Goal: Information Seeking & Learning: Check status

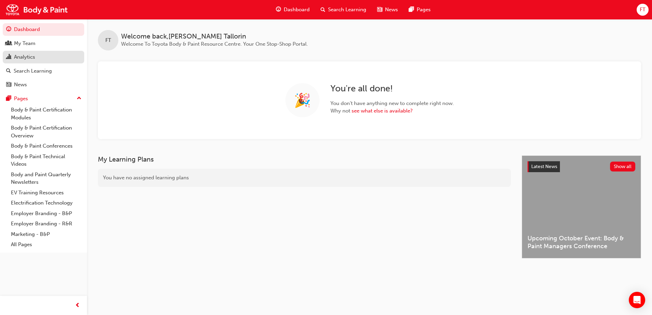
click at [31, 61] on div "Analytics" at bounding box center [24, 57] width 21 height 8
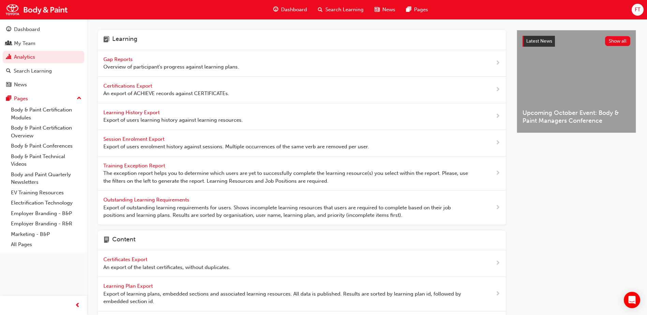
click at [131, 60] on span "Gap Reports" at bounding box center [118, 59] width 31 height 6
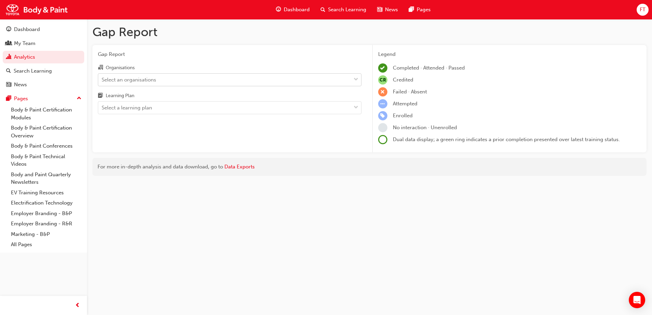
click at [152, 77] on div "Select an organisations" at bounding box center [129, 80] width 55 height 8
click at [102, 77] on input "Organisations Select an organisations" at bounding box center [102, 79] width 1 height 6
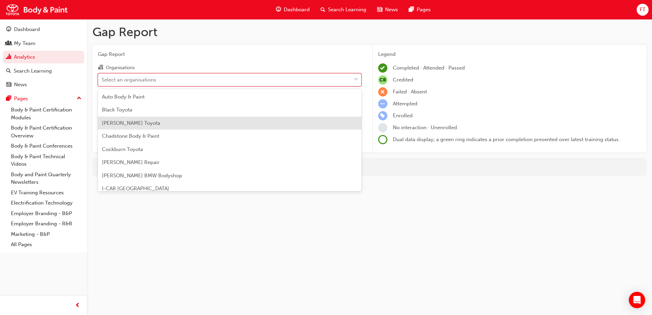
click at [147, 124] on span "[PERSON_NAME] Toyota" at bounding box center [131, 123] width 58 height 6
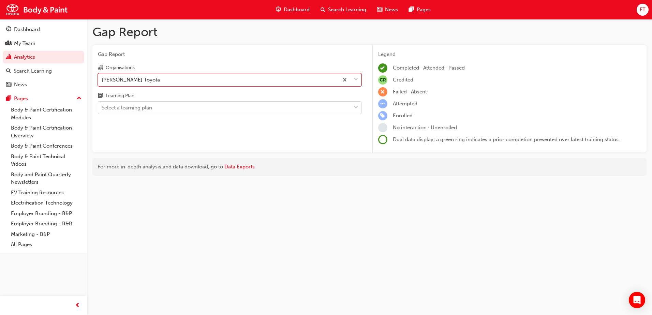
click at [150, 111] on div "Select a learning plan" at bounding box center [127, 108] width 50 height 8
click at [102, 110] on input "Learning Plan Select a learning plan" at bounding box center [102, 108] width 1 height 6
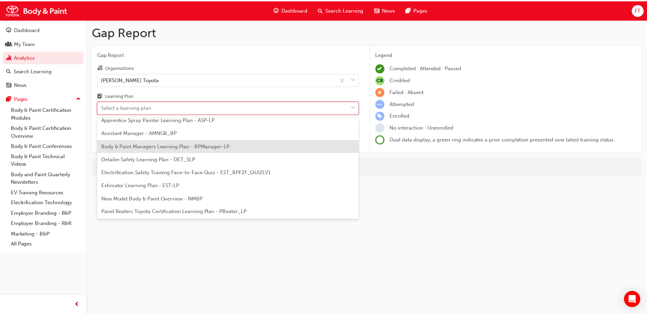
scroll to position [34, 0]
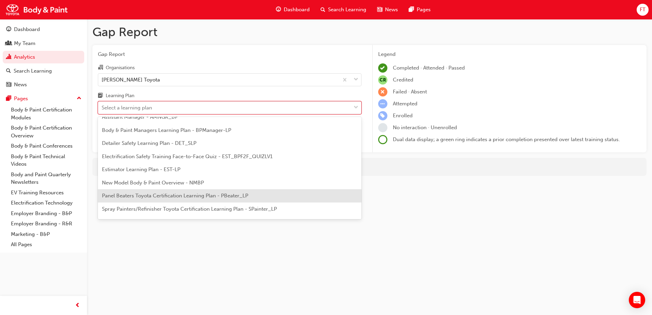
click at [134, 193] on span "Panel Beaters Toyota Certification Learning Plan - PBeater_LP" at bounding box center [175, 196] width 146 height 6
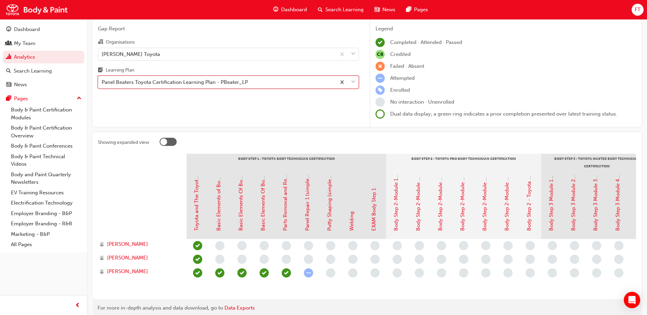
scroll to position [60, 0]
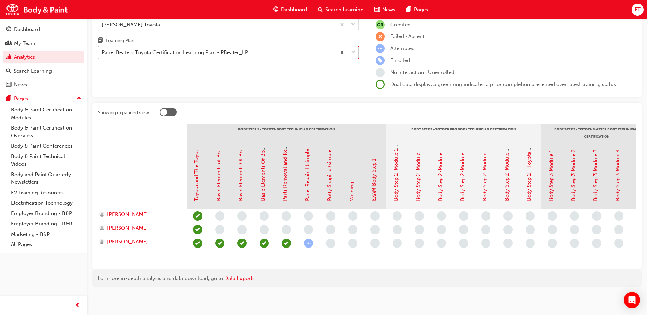
click at [199, 49] on div "Panel Beaters Toyota Certification Learning Plan - PBeater_LP" at bounding box center [175, 53] width 146 height 8
click at [102, 49] on input "Learning Plan option Panel Beaters Toyota Certification Learning Plan - PBeater…" at bounding box center [102, 52] width 1 height 6
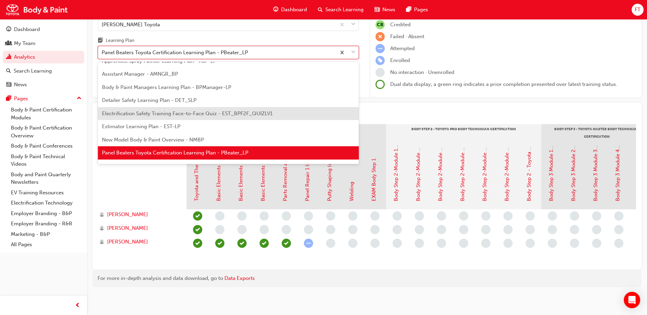
scroll to position [56, 0]
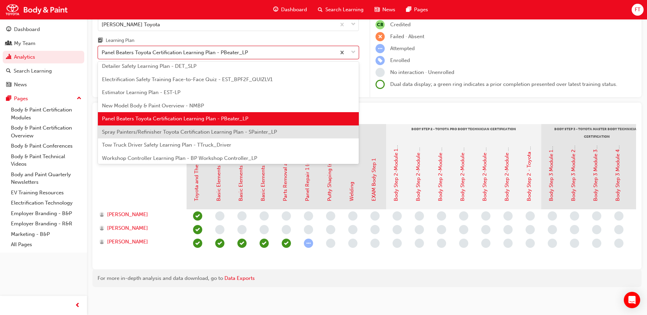
click at [133, 125] on div "Spray Painters/Refinisher Toyota Certification Learning Plan - SPainter_LP" at bounding box center [228, 131] width 261 height 13
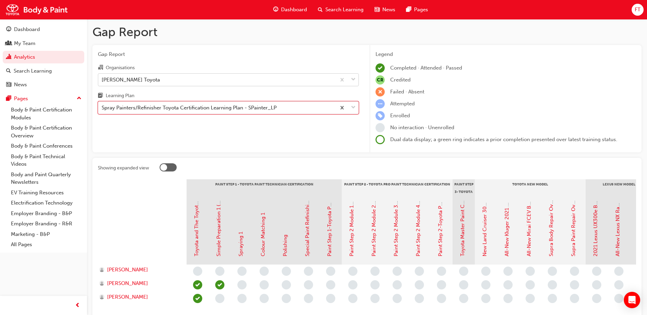
click at [171, 79] on div "[PERSON_NAME] Toyota" at bounding box center [217, 80] width 238 height 12
click at [102, 79] on input "Organisations [PERSON_NAME] Toyota" at bounding box center [102, 79] width 1 height 6
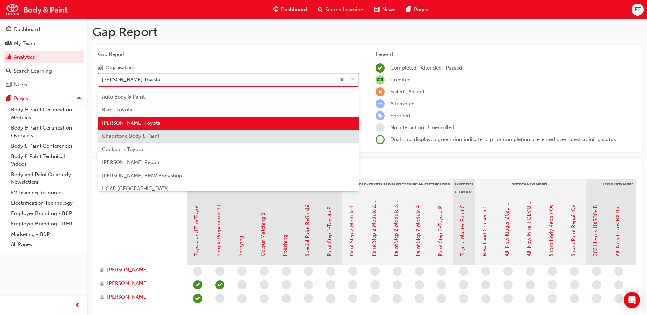
click at [153, 134] on span "Chadstone Body & Paint" at bounding box center [130, 136] width 57 height 6
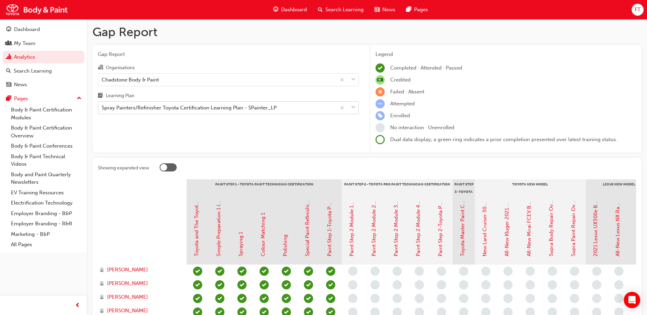
click at [166, 106] on div "Spray Painters/Refinisher Toyota Certification Learning Plan - SPainter_LP" at bounding box center [189, 108] width 175 height 8
click at [102, 106] on input "Learning Plan Spray Painters/Refinisher Toyota Certification Learning Plan - SP…" at bounding box center [102, 108] width 1 height 6
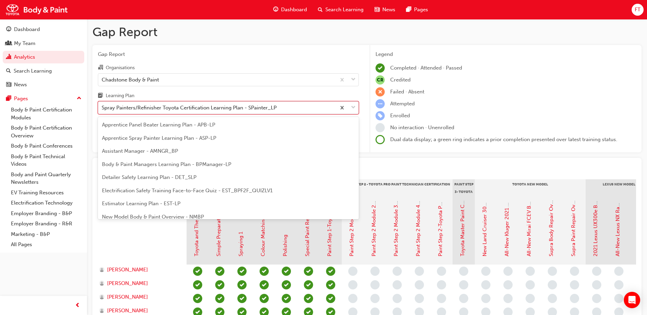
scroll to position [35, 0]
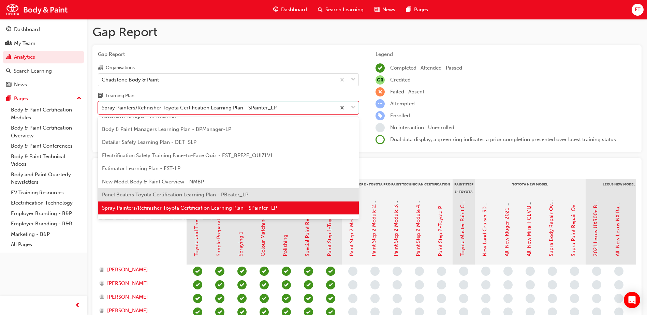
click at [122, 193] on span "Panel Beaters Toyota Certification Learning Plan - PBeater_LP" at bounding box center [175, 195] width 146 height 6
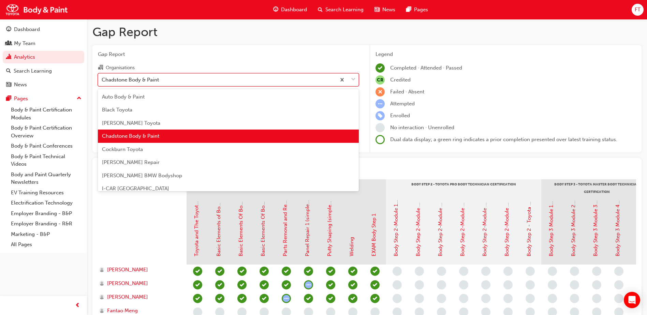
click at [153, 80] on div "Chadstone Body & Paint" at bounding box center [130, 80] width 57 height 8
click at [102, 80] on input "Organisations option Chadstone Body & Paint, selected. option Chadstone Body & …" at bounding box center [102, 79] width 1 height 6
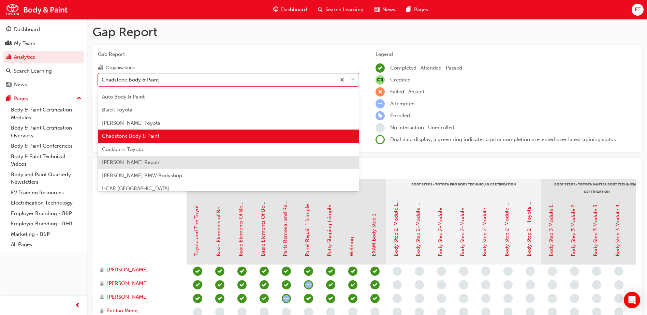
click at [136, 161] on span "[PERSON_NAME] Repair" at bounding box center [131, 162] width 58 height 6
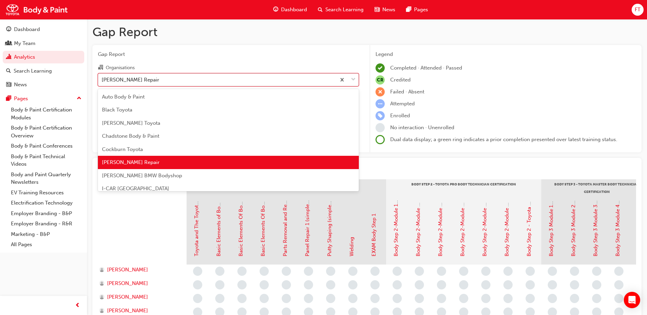
click at [142, 82] on div "[PERSON_NAME] Repair" at bounding box center [131, 80] width 58 height 8
click at [102, 82] on input "Organisations option [PERSON_NAME] Repair, selected. option [PERSON_NAME] Repai…" at bounding box center [102, 79] width 1 height 6
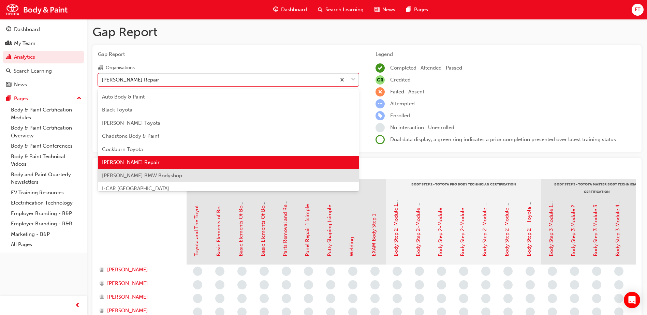
click at [132, 171] on div "[PERSON_NAME] BMW Bodyshop" at bounding box center [228, 175] width 261 height 13
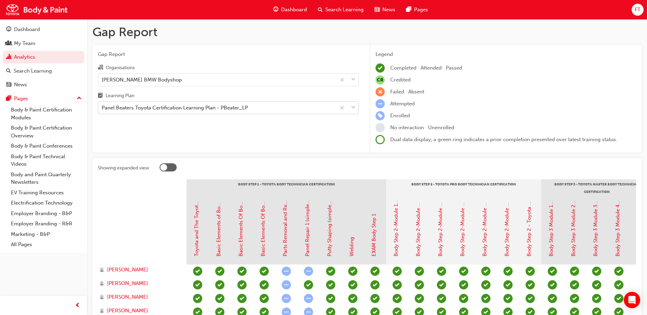
click at [195, 107] on div "Panel Beaters Toyota Certification Learning Plan - PBeater_LP" at bounding box center [175, 108] width 146 height 8
click at [102, 107] on input "Learning Plan Panel Beaters Toyota Certification Learning Plan - PBeater_LP" at bounding box center [102, 108] width 1 height 6
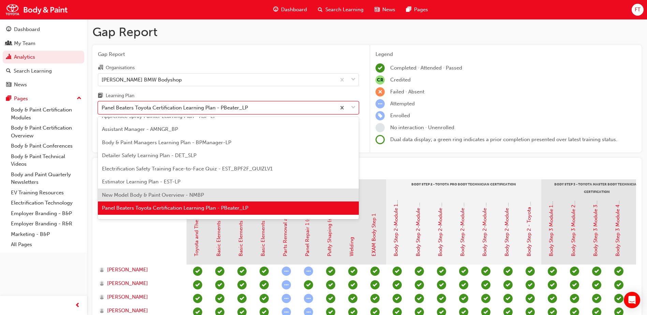
scroll to position [56, 0]
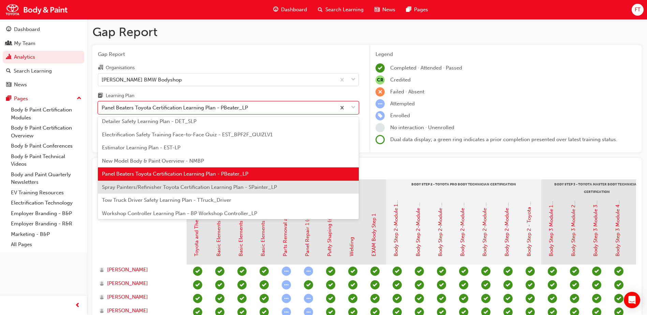
click at [128, 187] on span "Spray Painters/Refinisher Toyota Certification Learning Plan - SPainter_LP" at bounding box center [189, 187] width 175 height 6
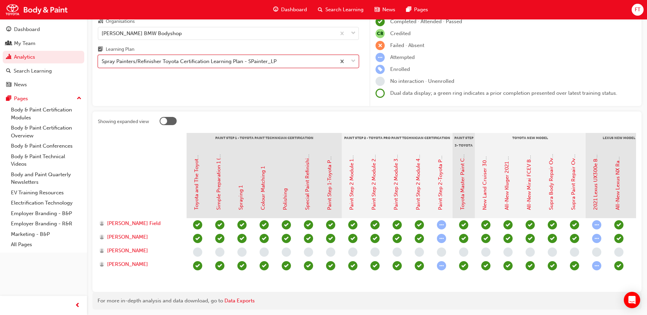
scroll to position [6, 0]
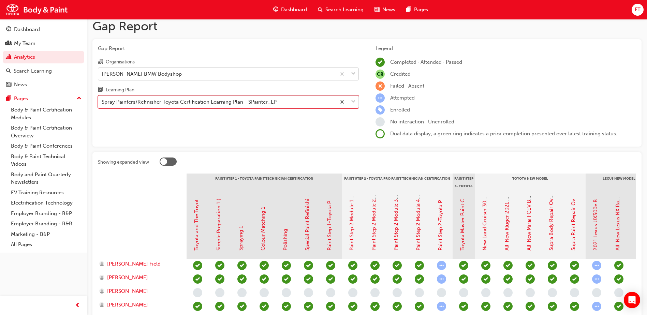
click at [177, 74] on div "[PERSON_NAME] BMW Bodyshop" at bounding box center [217, 74] width 238 height 12
click at [102, 74] on input "Organisations [PERSON_NAME] BMW Bodyshop" at bounding box center [102, 74] width 1 height 6
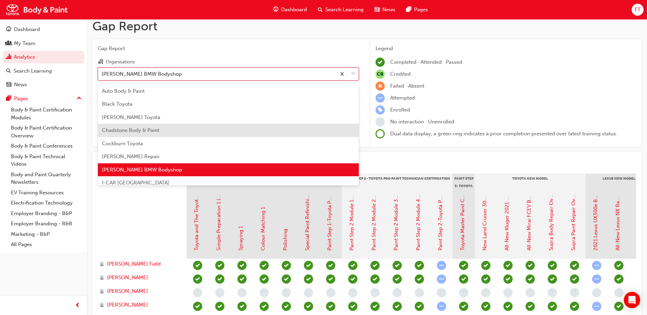
scroll to position [34, 0]
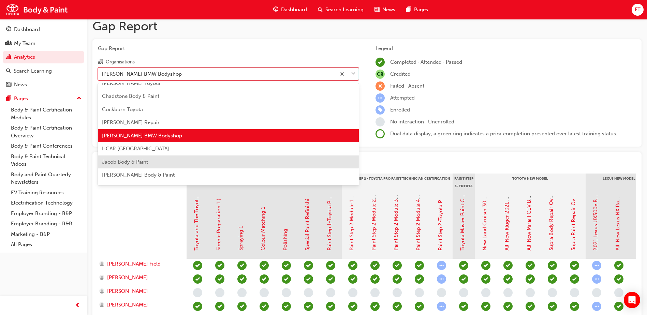
click at [134, 160] on span "Jacob Body & Paint" at bounding box center [125, 162] width 46 height 6
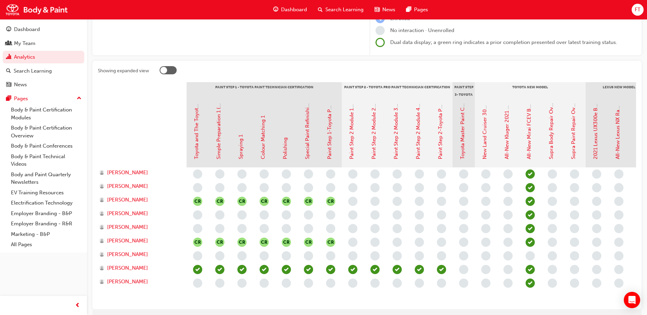
scroll to position [40, 0]
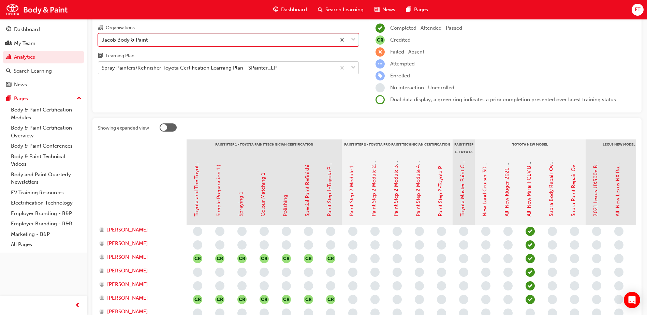
click at [174, 70] on div "Spray Painters/Refinisher Toyota Certification Learning Plan - SPainter_LP" at bounding box center [189, 68] width 175 height 8
click at [102, 70] on input "Learning Plan Spray Painters/Refinisher Toyota Certification Learning Plan - SP…" at bounding box center [102, 68] width 1 height 6
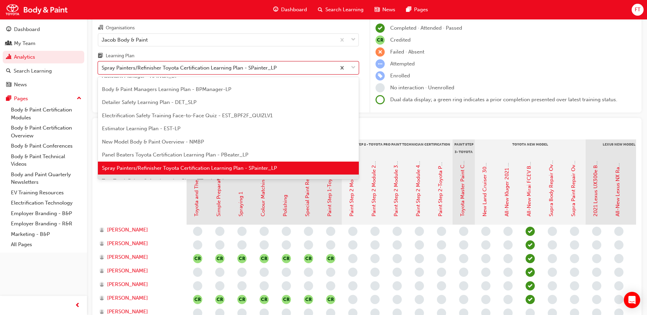
scroll to position [58, 0]
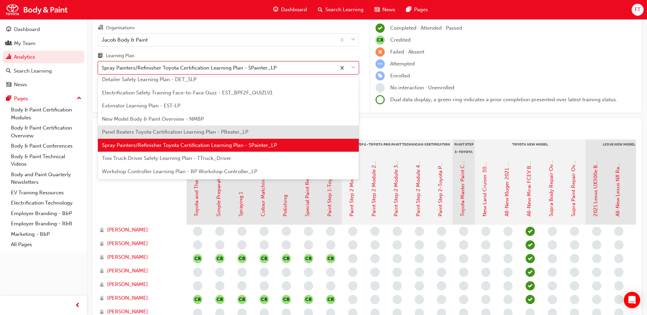
click at [125, 133] on span "Panel Beaters Toyota Certification Learning Plan - PBeater_LP" at bounding box center [175, 132] width 146 height 6
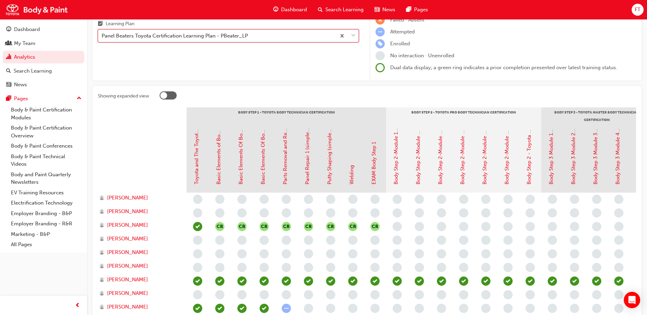
scroll to position [19, 0]
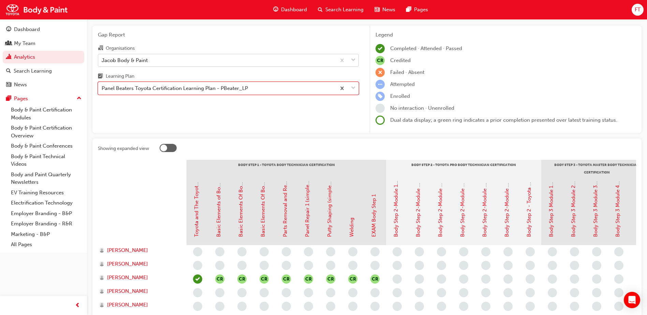
click at [145, 62] on div "Jacob Body & Paint" at bounding box center [125, 60] width 46 height 8
click at [102, 62] on input "Organisations Jacob Body & Paint" at bounding box center [102, 60] width 1 height 6
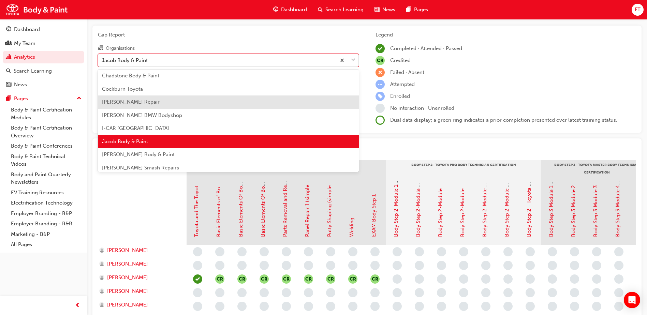
scroll to position [56, 0]
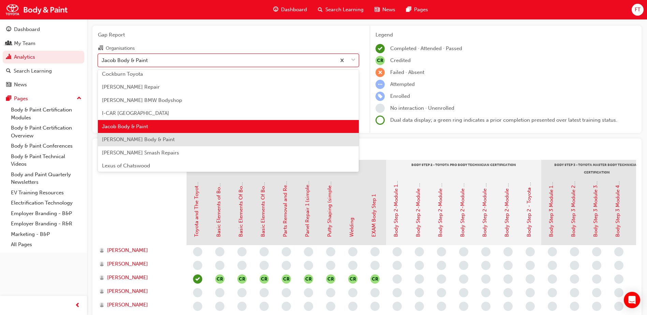
click at [129, 139] on span "[PERSON_NAME] Body & Paint" at bounding box center [138, 139] width 73 height 6
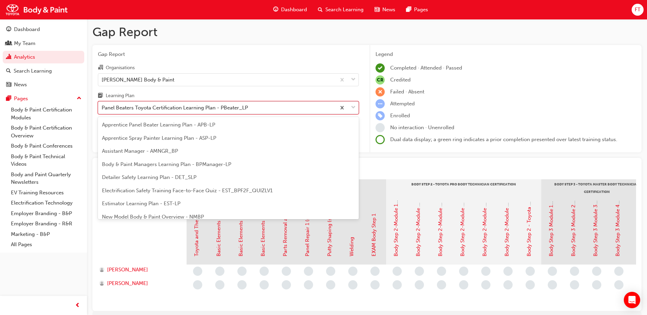
click at [156, 106] on div "Panel Beaters Toyota Certification Learning Plan - PBeater_LP" at bounding box center [175, 108] width 146 height 8
click at [102, 106] on input "Learning Plan option Panel Beaters Toyota Certification Learning Plan - PBeater…" at bounding box center [102, 108] width 1 height 6
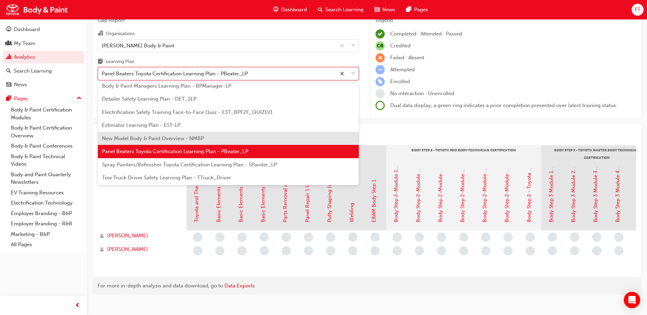
scroll to position [56, 0]
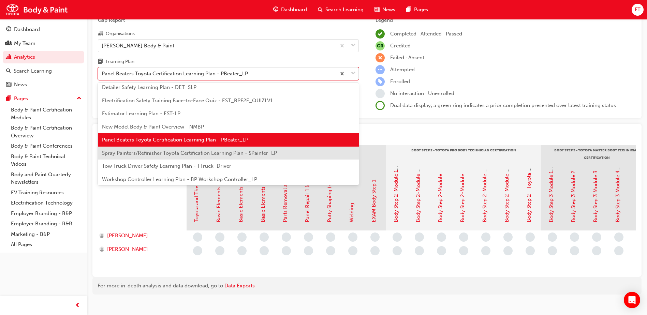
click at [136, 153] on span "Spray Painters/Refinisher Toyota Certification Learning Plan - SPainter_LP" at bounding box center [189, 153] width 175 height 6
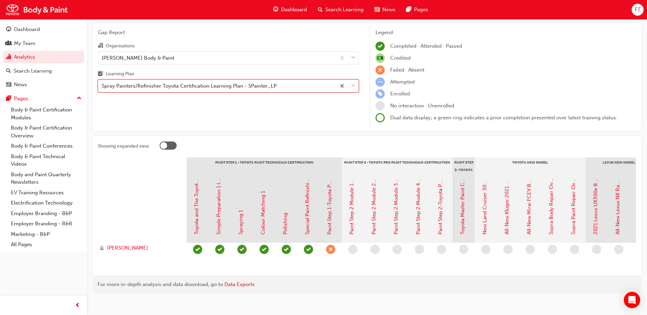
scroll to position [33, 0]
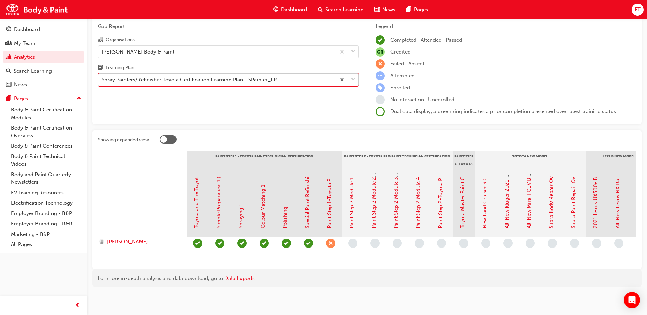
click at [241, 78] on div "Spray Painters/Refinisher Toyota Certification Learning Plan - SPainter_LP" at bounding box center [189, 80] width 175 height 8
click at [102, 78] on input "Learning Plan option Spray Painters/Refinisher Toyota Certification Learning Pl…" at bounding box center [102, 80] width 1 height 6
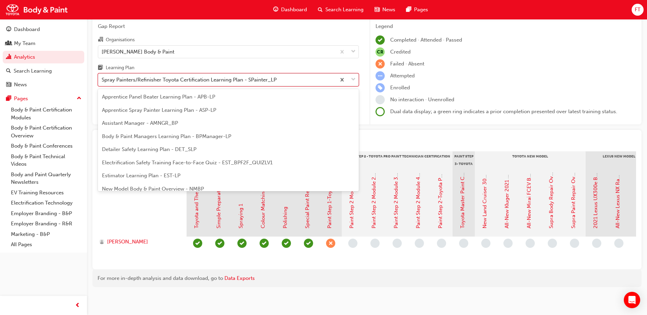
scroll to position [35, 0]
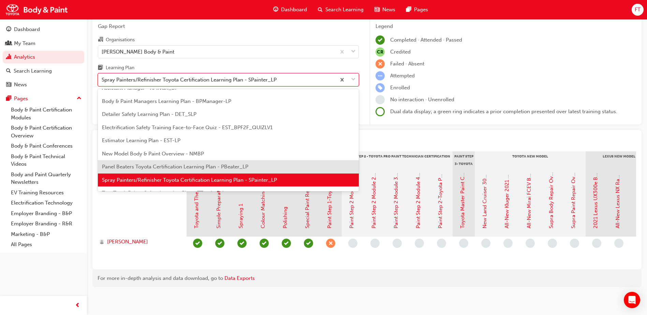
click at [163, 164] on span "Panel Beaters Toyota Certification Learning Plan - PBeater_LP" at bounding box center [175, 167] width 146 height 6
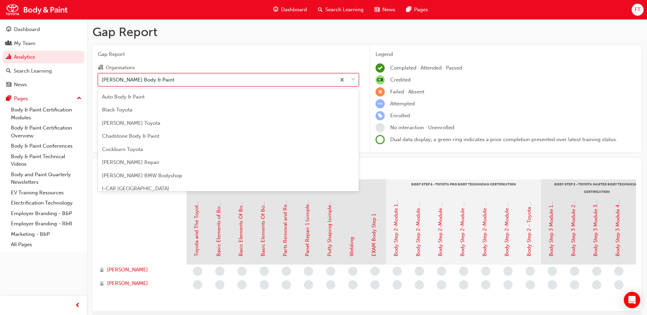
click at [170, 81] on div "[PERSON_NAME] Body & Paint" at bounding box center [217, 80] width 238 height 12
click at [102, 81] on input "Organisations option [PERSON_NAME] Body & Paint, selected. option [PERSON_NAME]…" at bounding box center [102, 79] width 1 height 6
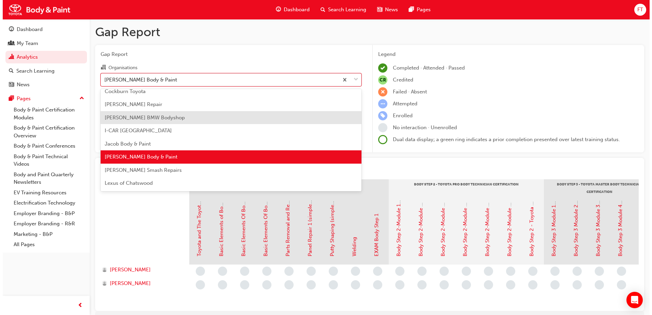
scroll to position [69, 0]
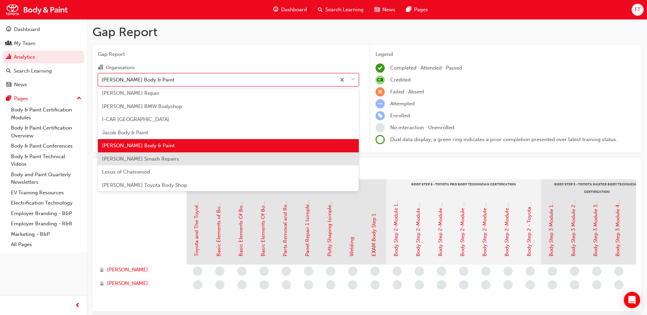
click at [153, 157] on span "[PERSON_NAME] Smash Repairs" at bounding box center [140, 159] width 77 height 6
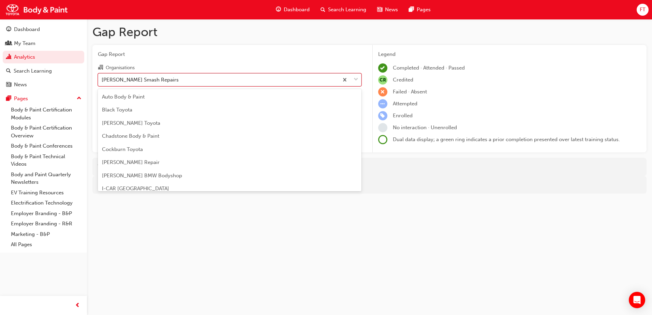
click at [179, 82] on div "[PERSON_NAME] Smash Repairs" at bounding box center [218, 80] width 240 height 12
click at [102, 82] on input "Organisations option [PERSON_NAME] Smash Repairs, selected. option [PERSON_NAME…" at bounding box center [102, 79] width 1 height 6
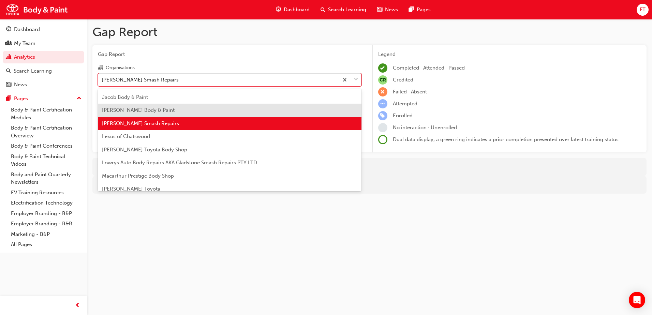
scroll to position [116, 0]
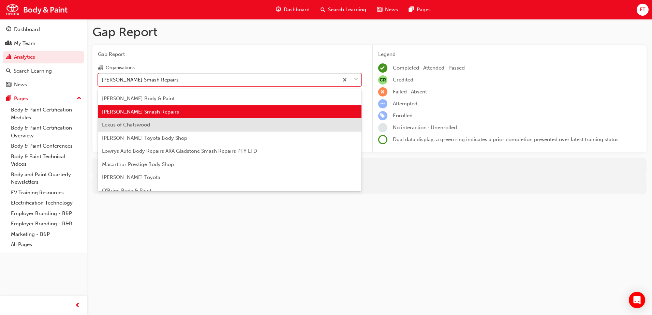
click at [141, 125] on span "Lexus of Chatswood" at bounding box center [126, 125] width 48 height 6
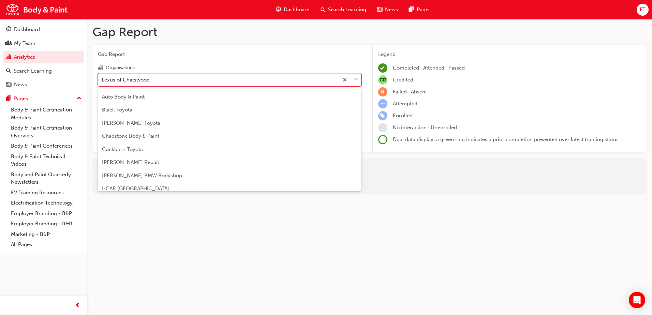
click at [180, 81] on div "Lexus of Chatswood" at bounding box center [218, 80] width 240 height 12
click at [102, 81] on input "Organisations option Lexus of Chatswood, selected. option Lexus of Chatswood fo…" at bounding box center [102, 79] width 1 height 6
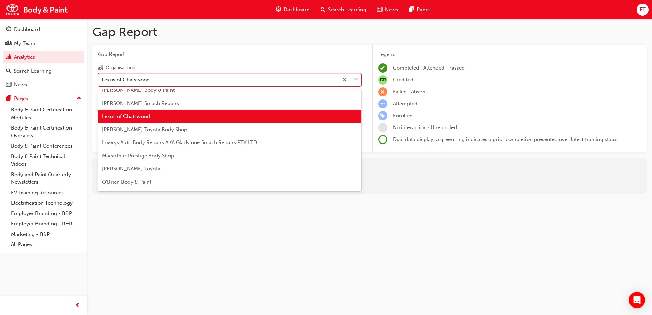
scroll to position [130, 0]
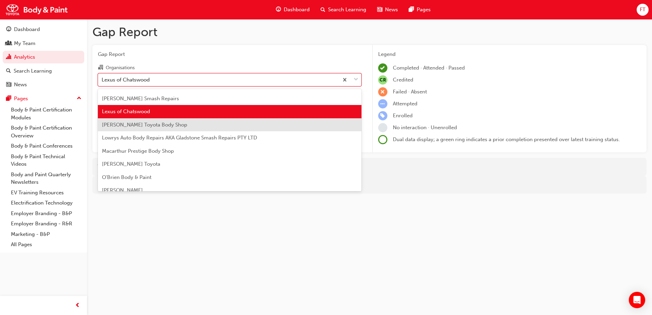
click at [150, 123] on span "[PERSON_NAME] Toyota Body Shop" at bounding box center [144, 125] width 85 height 6
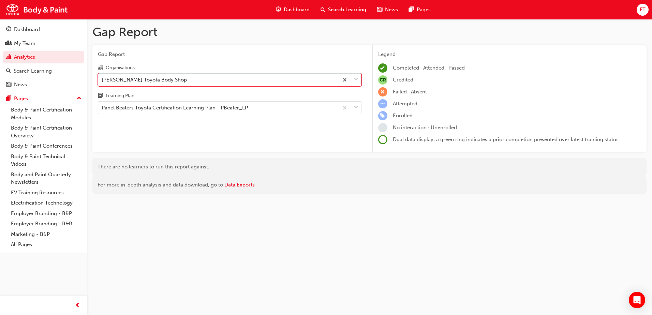
click at [180, 80] on div "[PERSON_NAME] Toyota Body Shop" at bounding box center [218, 80] width 240 height 12
click at [102, 80] on input "Organisations option [PERSON_NAME] Toyota Body Shop, selected. 0 results availa…" at bounding box center [102, 79] width 1 height 6
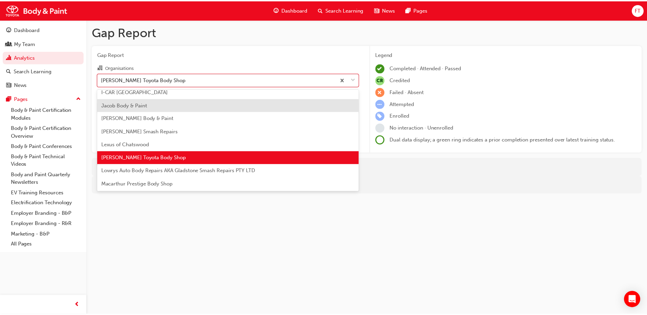
scroll to position [108, 0]
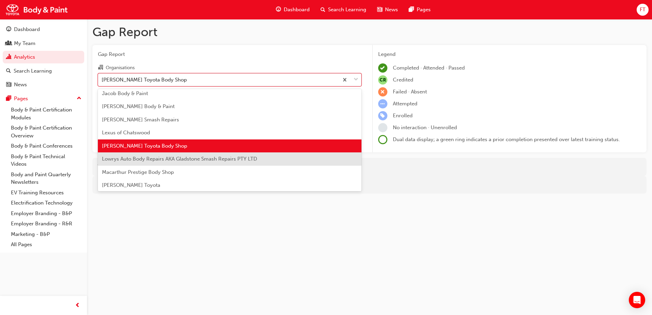
click at [152, 156] on span "Lowrys Auto Body Repairs AKA Gladstone Smash Repairs PTY LTD" at bounding box center [179, 159] width 155 height 6
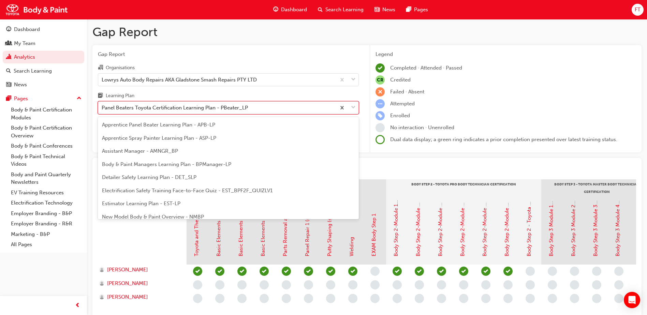
click at [144, 107] on div "Panel Beaters Toyota Certification Learning Plan - PBeater_LP" at bounding box center [175, 108] width 146 height 8
click at [102, 107] on input "Learning Plan option Panel Beaters Toyota Certification Learning Plan - PBeater…" at bounding box center [102, 108] width 1 height 6
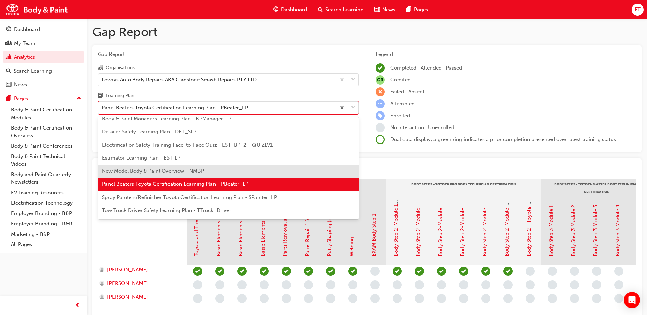
scroll to position [56, 0]
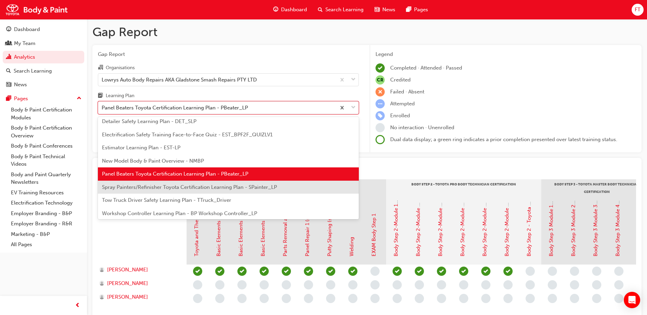
click at [115, 186] on span "Spray Painters/Refinisher Toyota Certification Learning Plan - SPainter_LP" at bounding box center [189, 187] width 175 height 6
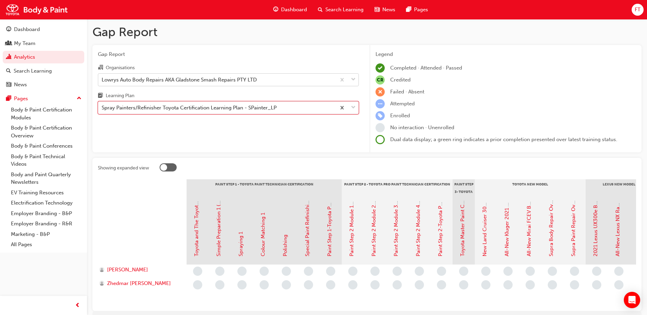
click at [136, 82] on div "Lowrys Auto Body Repairs AKA Gladstone Smash Repairs PTY LTD" at bounding box center [179, 80] width 155 height 8
click at [102, 82] on input "Organisations Lowrys Auto Body Repairs AKA Gladstone Smash Repairs PTY LTD" at bounding box center [102, 79] width 1 height 6
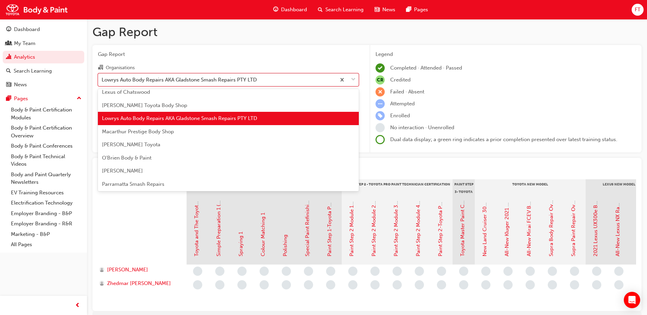
scroll to position [156, 0]
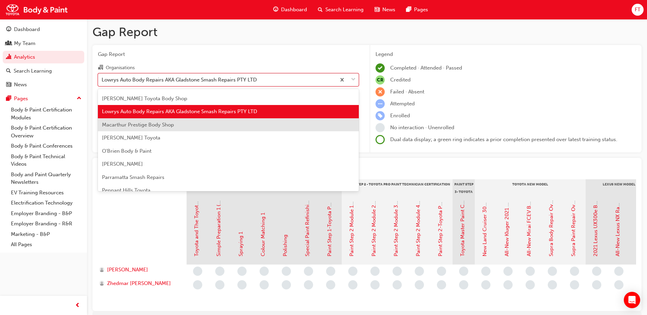
click at [150, 129] on div "Macarthur Prestige Body Shop" at bounding box center [228, 124] width 261 height 13
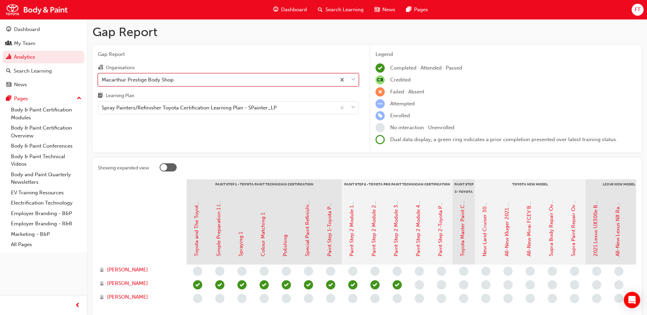
click at [224, 82] on div "Macarthur Prestige Body Shop" at bounding box center [217, 80] width 238 height 12
click at [102, 82] on input "Organisations option Macarthur Prestige Body Shop, selected. 0 results availabl…" at bounding box center [102, 79] width 1 height 6
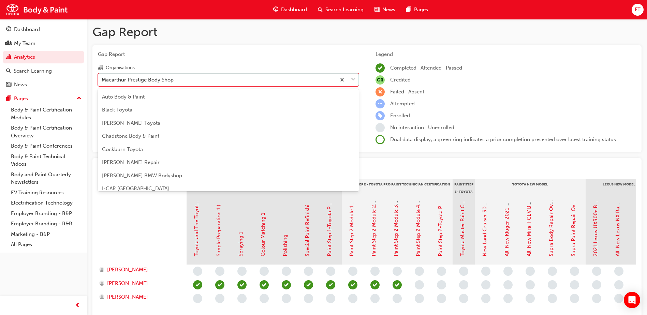
scroll to position [101, 0]
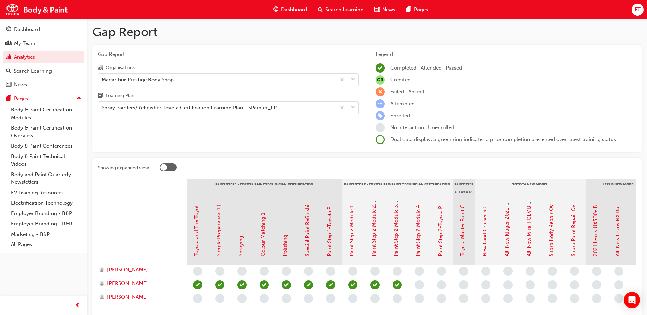
click at [213, 55] on span "Gap Report" at bounding box center [228, 54] width 261 height 8
click at [153, 107] on div "Spray Painters/Refinisher Toyota Certification Learning Plan - SPainter_LP" at bounding box center [189, 108] width 175 height 8
click at [102, 107] on input "Learning Plan Spray Painters/Refinisher Toyota Certification Learning Plan - SP…" at bounding box center [102, 108] width 1 height 6
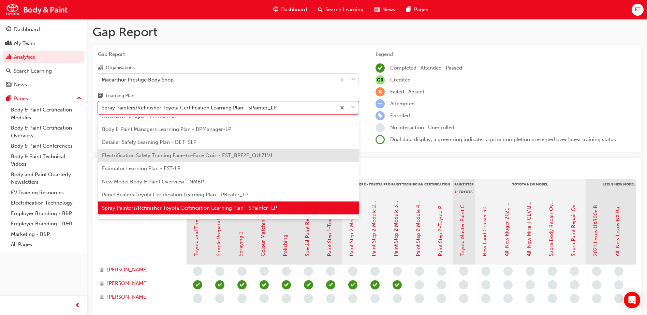
scroll to position [58, 0]
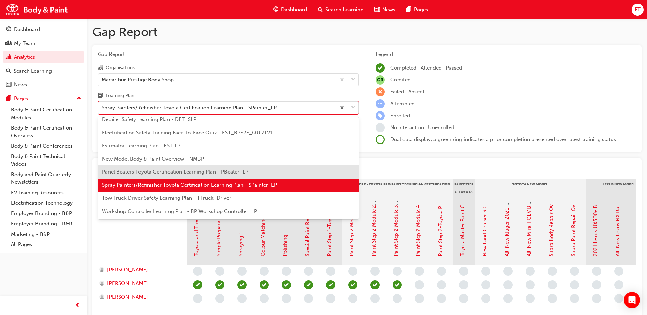
click at [126, 174] on span "Panel Beaters Toyota Certification Learning Plan - PBeater_LP" at bounding box center [175, 172] width 146 height 6
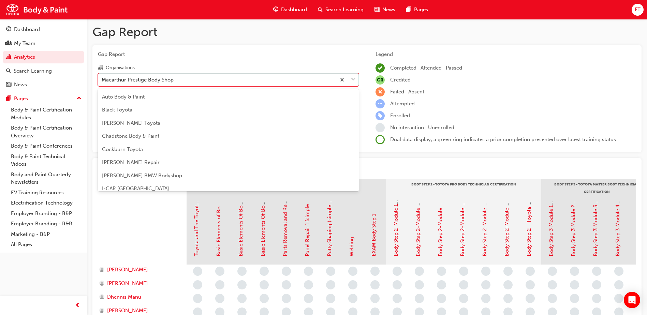
click at [214, 82] on div "Macarthur Prestige Body Shop" at bounding box center [217, 80] width 238 height 12
click at [102, 82] on input "Organisations option Macarthur Prestige Body Shop, selected. option Macarthur P…" at bounding box center [102, 79] width 1 height 6
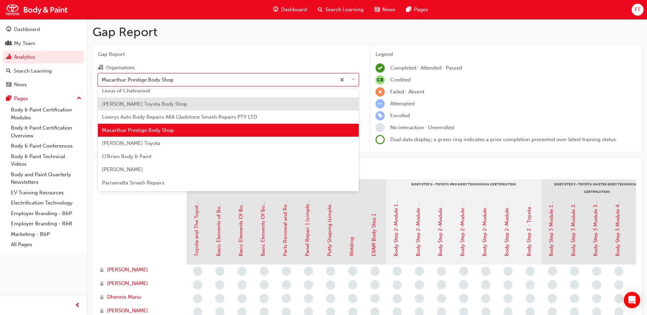
scroll to position [169, 0]
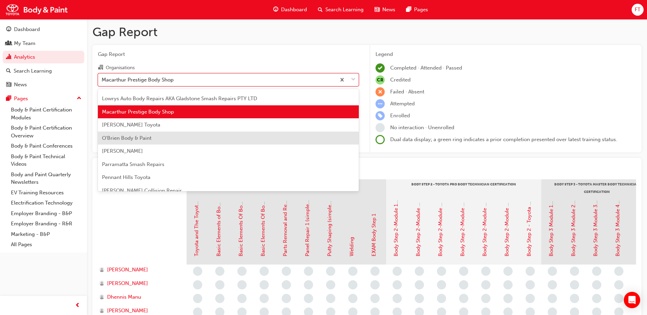
click at [151, 140] on span "O'Brien Body & Paint" at bounding box center [126, 138] width 49 height 6
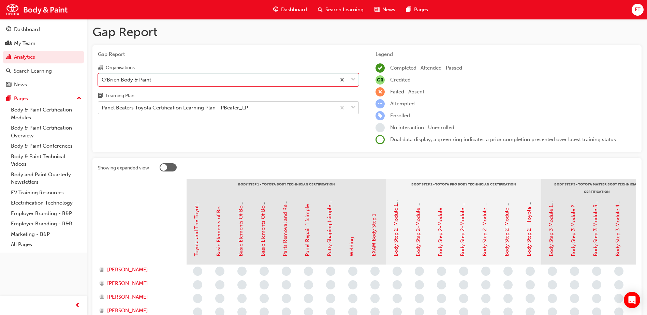
click at [183, 108] on div "Panel Beaters Toyota Certification Learning Plan - PBeater_LP" at bounding box center [175, 108] width 146 height 8
click at [102, 108] on input "Learning Plan Panel Beaters Toyota Certification Learning Plan - PBeater_LP" at bounding box center [102, 108] width 1 height 6
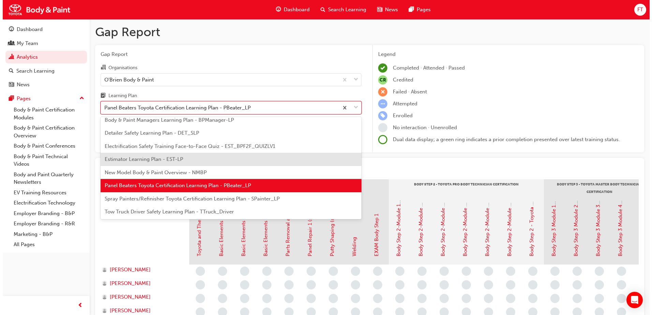
scroll to position [56, 0]
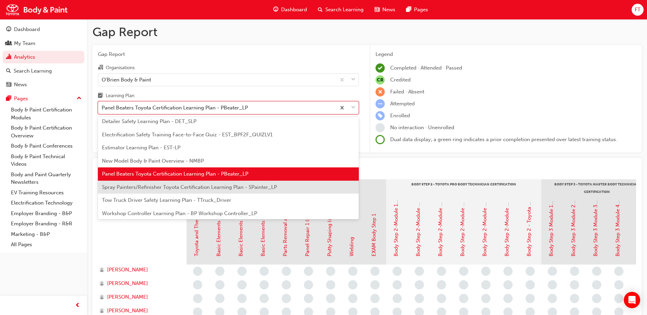
click at [140, 185] on span "Spray Painters/Refinisher Toyota Certification Learning Plan - SPainter_LP" at bounding box center [189, 187] width 175 height 6
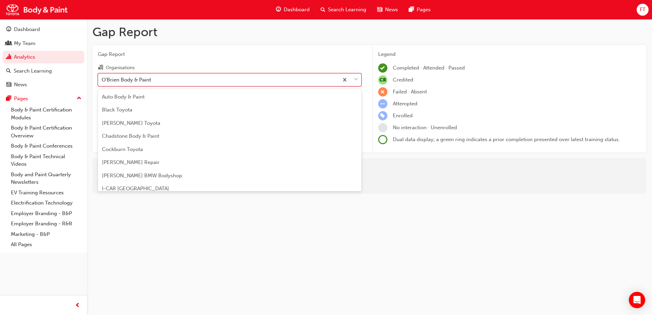
click at [174, 82] on div "O'Brien Body & Paint" at bounding box center [218, 80] width 240 height 12
click at [102, 82] on input "Organisations option O'Brien Body & Paint, selected. option O'Brien Body & Pain…" at bounding box center [102, 79] width 1 height 6
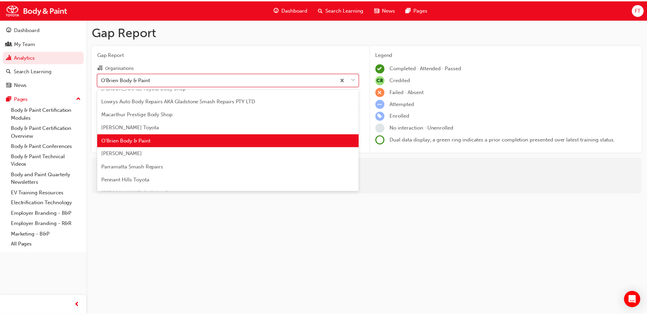
scroll to position [195, 0]
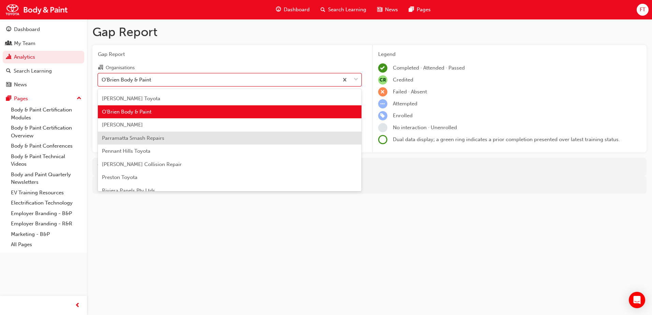
click at [132, 142] on div "Parramatta Smash Repairs" at bounding box center [230, 138] width 264 height 13
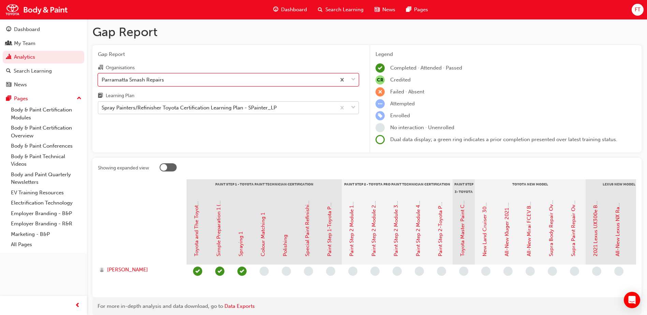
click at [182, 108] on div "Spray Painters/Refinisher Toyota Certification Learning Plan - SPainter_LP" at bounding box center [189, 108] width 175 height 8
click at [102, 108] on input "Learning Plan Spray Painters/Refinisher Toyota Certification Learning Plan - SP…" at bounding box center [102, 108] width 1 height 6
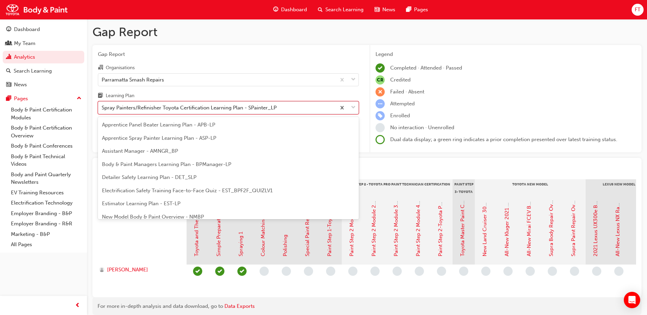
scroll to position [35, 0]
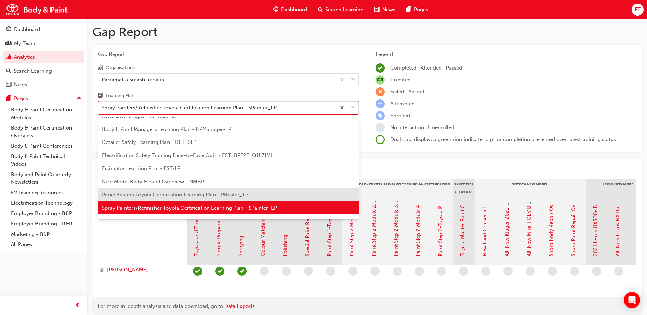
click at [144, 194] on span "Panel Beaters Toyota Certification Learning Plan - PBeater_LP" at bounding box center [175, 195] width 146 height 6
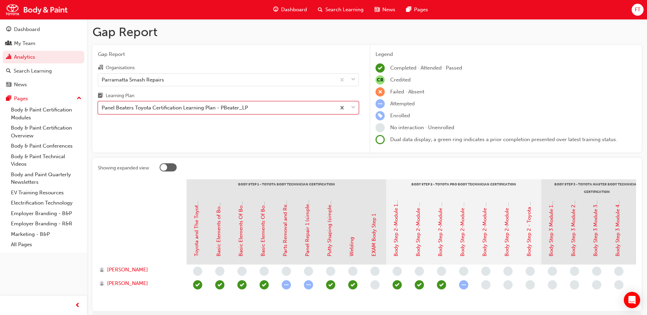
click at [164, 225] on div at bounding box center [142, 230] width 89 height 68
click at [288, 283] on span "learningRecordVerb_ATTEMPT-icon" at bounding box center [286, 284] width 9 height 9
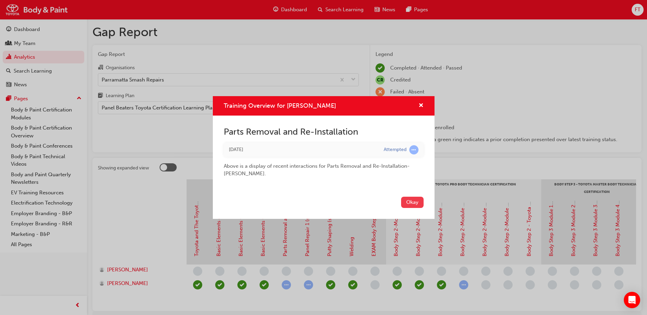
click at [405, 205] on button "Okay" at bounding box center [412, 202] width 22 height 11
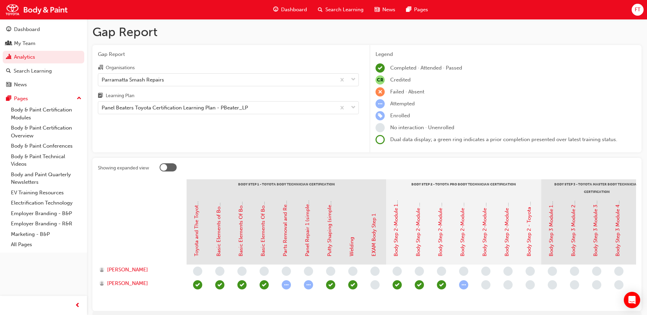
click at [333, 284] on span "learningRecordVerb_COMPLETE-icon" at bounding box center [330, 284] width 9 height 9
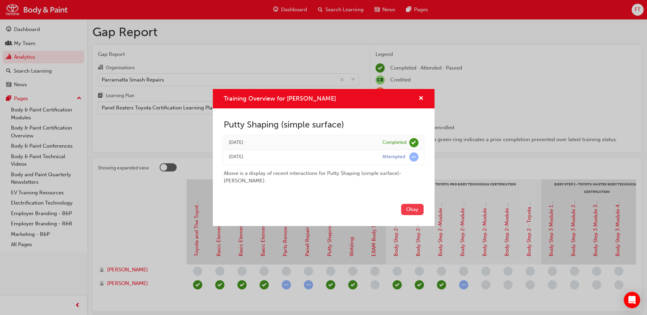
click at [408, 212] on button "Okay" at bounding box center [412, 209] width 22 height 11
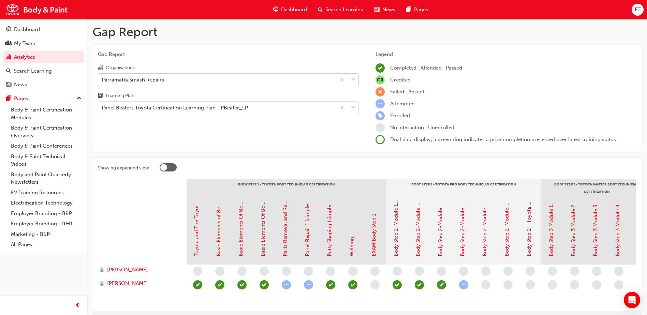
click at [219, 83] on div "Parramatta Smash Repairs" at bounding box center [217, 80] width 238 height 12
click at [102, 82] on input "Organisations Parramatta Smash Repairs" at bounding box center [102, 79] width 1 height 6
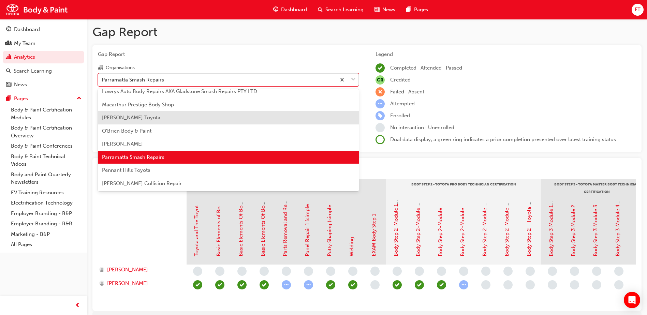
scroll to position [187, 0]
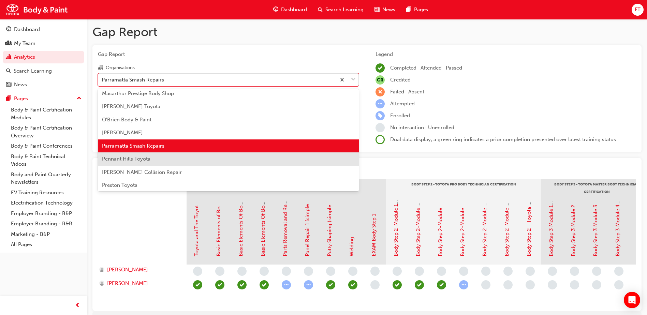
click at [116, 161] on span "Pennant Hills Toyota" at bounding box center [126, 159] width 48 height 6
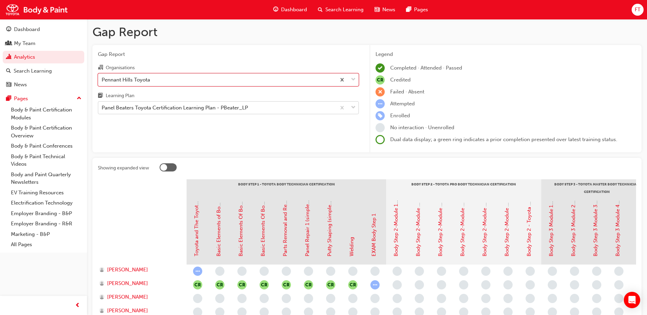
click at [271, 110] on div "Panel Beaters Toyota Certification Learning Plan - PBeater_LP" at bounding box center [217, 108] width 238 height 12
click at [102, 110] on input "Learning Plan Panel Beaters Toyota Certification Learning Plan - PBeater_LP" at bounding box center [102, 108] width 1 height 6
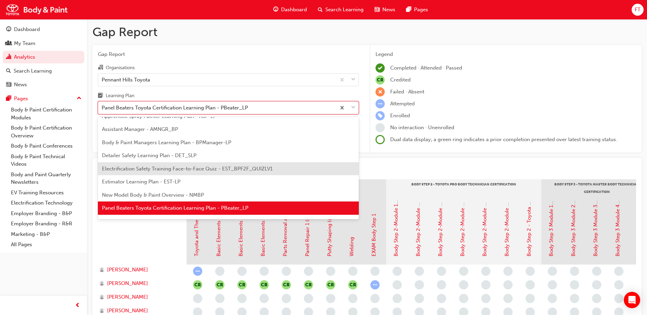
scroll to position [56, 0]
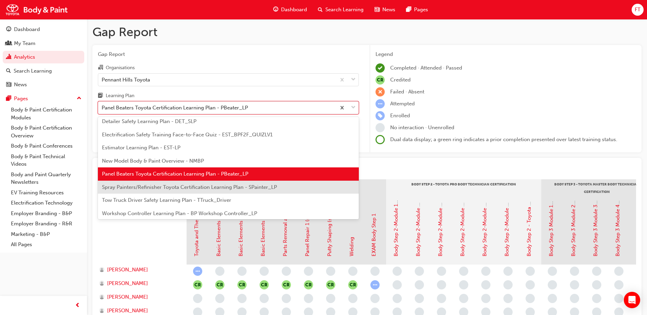
click at [154, 185] on span "Spray Painters/Refinisher Toyota Certification Learning Plan - SPainter_LP" at bounding box center [189, 187] width 175 height 6
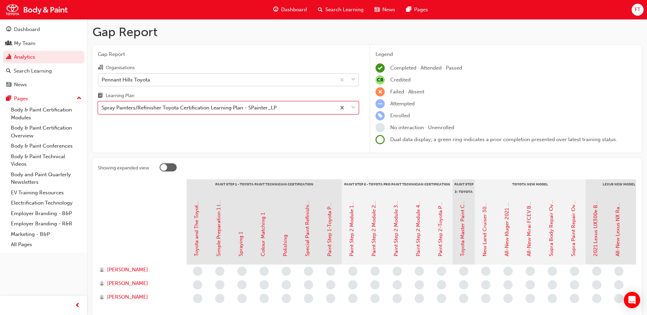
click at [234, 83] on div "Pennant Hills Toyota" at bounding box center [217, 80] width 238 height 12
click at [102, 82] on input "Organisations Pennant Hills Toyota" at bounding box center [102, 79] width 1 height 6
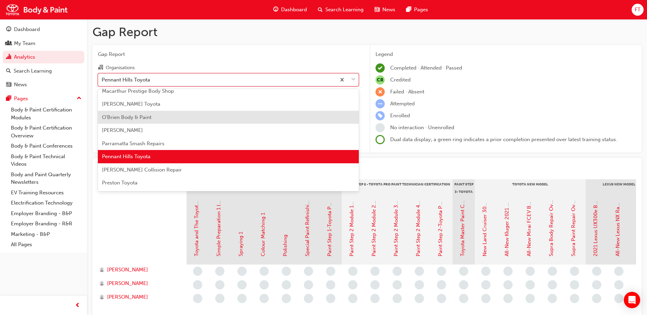
scroll to position [200, 0]
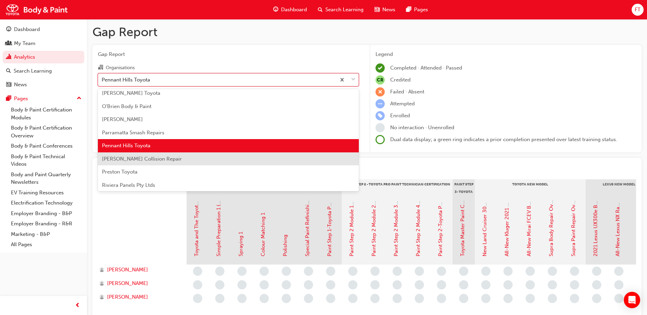
click at [183, 157] on div "[PERSON_NAME] Collision Repair" at bounding box center [228, 158] width 261 height 13
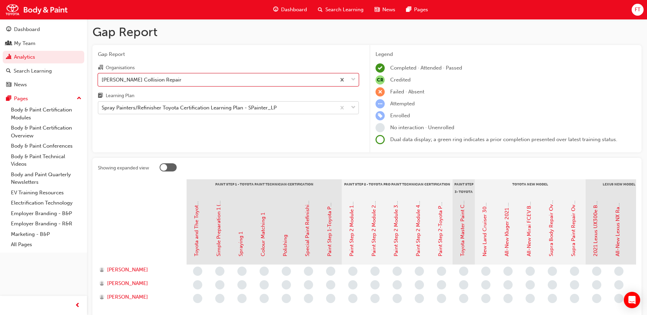
click at [213, 110] on div "Spray Painters/Refinisher Toyota Certification Learning Plan - SPainter_LP" at bounding box center [189, 108] width 175 height 8
click at [102, 110] on input "Learning Plan Spray Painters/Refinisher Toyota Certification Learning Plan - SP…" at bounding box center [102, 108] width 1 height 6
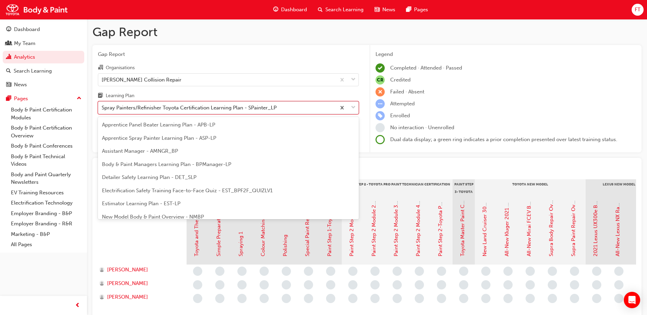
scroll to position [35, 0]
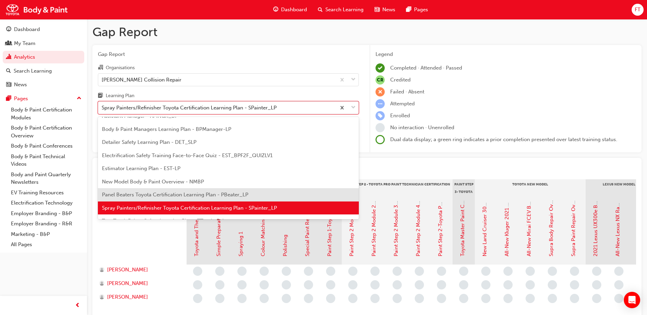
click at [147, 192] on span "Panel Beaters Toyota Certification Learning Plan - PBeater_LP" at bounding box center [175, 195] width 146 height 6
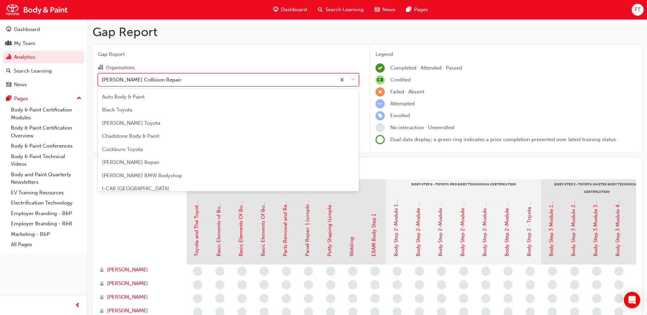
click at [236, 83] on div "[PERSON_NAME] Collision Repair" at bounding box center [217, 80] width 238 height 12
click at [102, 82] on input "Organisations option [PERSON_NAME] Collision Repair, selected. option [PERSON_N…" at bounding box center [102, 79] width 1 height 6
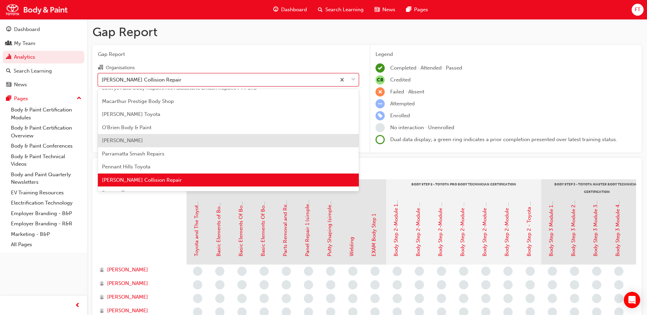
scroll to position [213, 0]
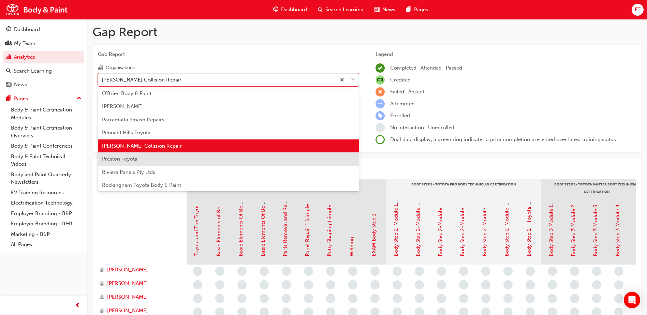
click at [145, 156] on div "Preston Toyota" at bounding box center [228, 158] width 261 height 13
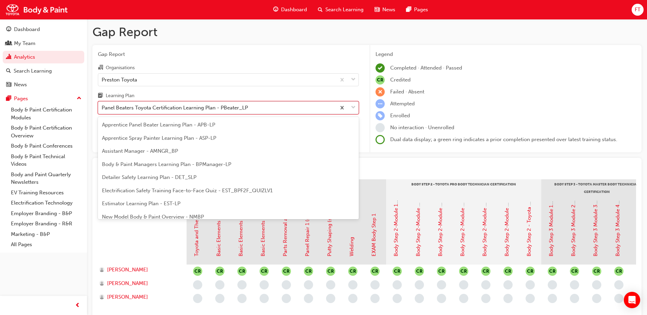
click at [255, 110] on div "Panel Beaters Toyota Certification Learning Plan - PBeater_LP" at bounding box center [217, 108] width 238 height 12
click at [102, 110] on input "Learning Plan option Panel Beaters Toyota Certification Learning Plan - PBeater…" at bounding box center [102, 108] width 1 height 6
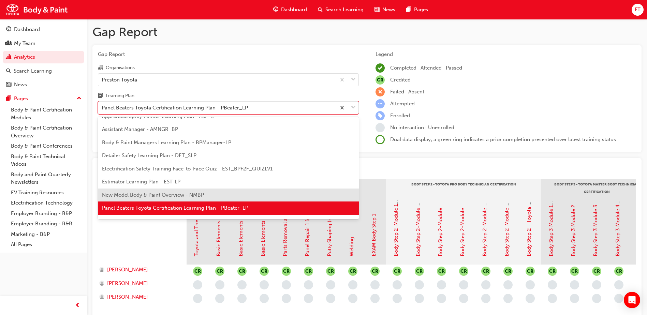
scroll to position [56, 0]
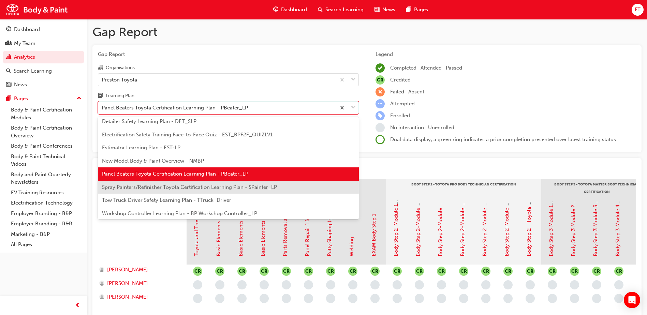
click at [176, 187] on span "Spray Painters/Refinisher Toyota Certification Learning Plan - SPainter_LP" at bounding box center [189, 187] width 175 height 6
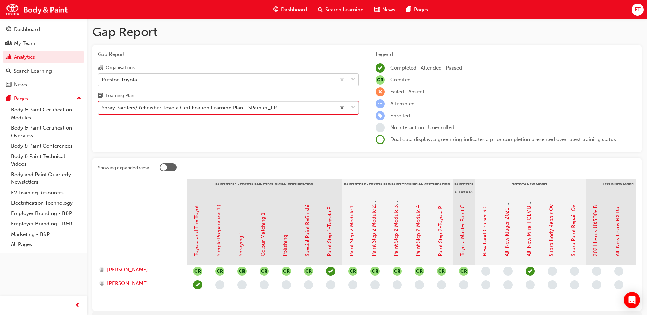
click at [144, 82] on div "Preston Toyota" at bounding box center [217, 80] width 238 height 12
click at [102, 82] on input "Organisations Preston Toyota" at bounding box center [102, 79] width 1 height 6
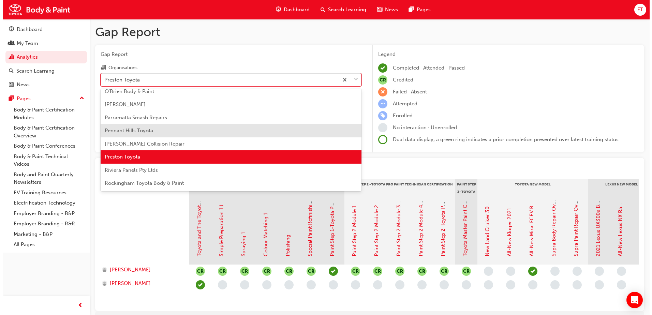
scroll to position [227, 0]
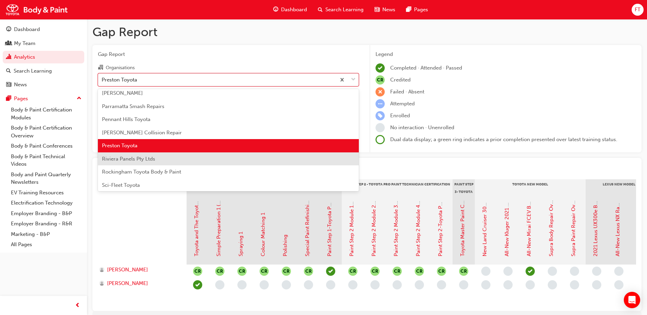
click at [145, 158] on span "Riviera Panels Pty Ltds" at bounding box center [128, 159] width 53 height 6
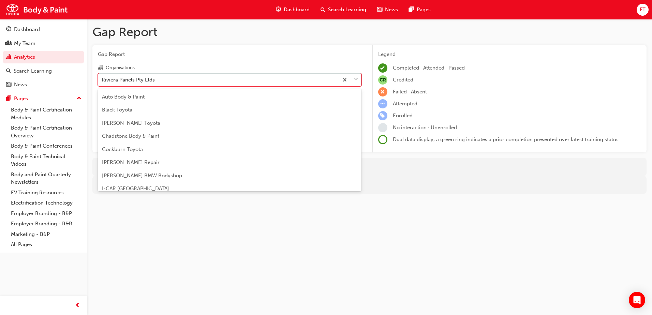
click at [164, 82] on div "Riviera Panels Pty Ltds" at bounding box center [218, 80] width 240 height 12
click at [102, 82] on input "Organisations option Riviera Panels Pty Ltds, selected. option Riviera Panels P…" at bounding box center [102, 79] width 1 height 6
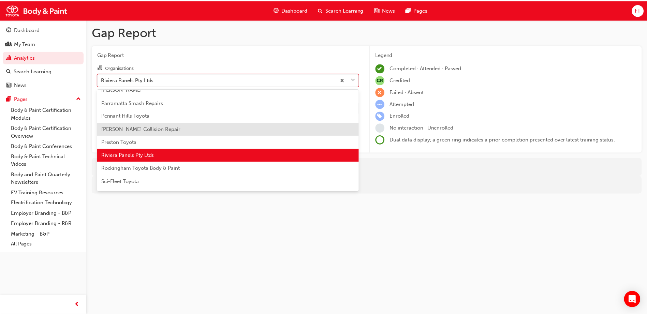
scroll to position [255, 0]
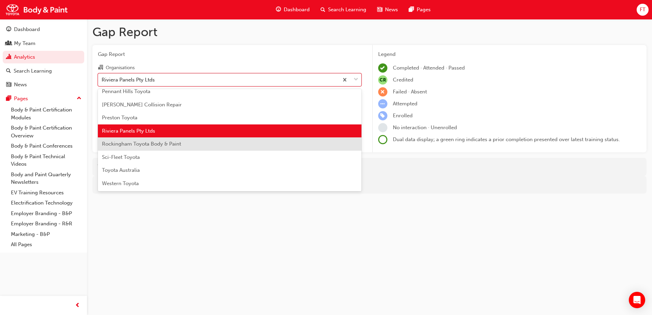
click at [140, 145] on span "Rockingham Toyota Body & Paint" at bounding box center [141, 144] width 79 height 6
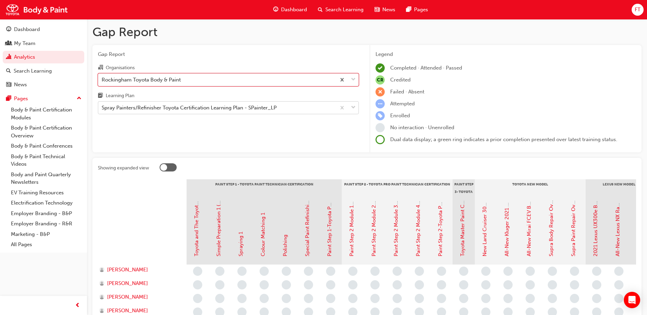
click at [195, 106] on div "Spray Painters/Refinisher Toyota Certification Learning Plan - SPainter_LP" at bounding box center [189, 108] width 175 height 8
click at [102, 106] on input "Learning Plan Spray Painters/Refinisher Toyota Certification Learning Plan - SP…" at bounding box center [102, 108] width 1 height 6
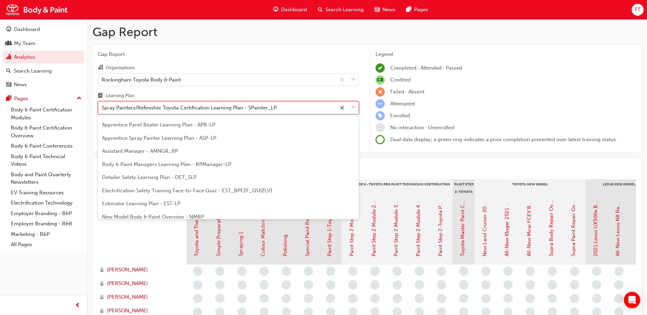
scroll to position [35, 0]
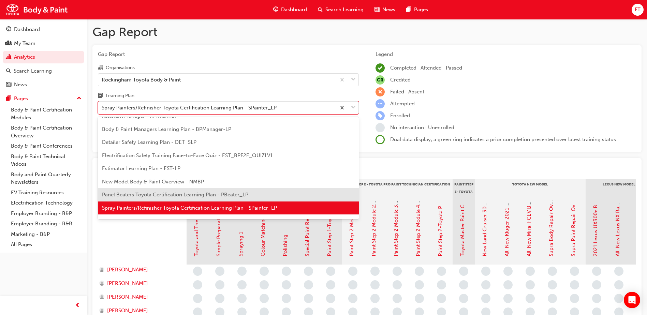
click at [122, 196] on span "Panel Beaters Toyota Certification Learning Plan - PBeater_LP" at bounding box center [175, 195] width 146 height 6
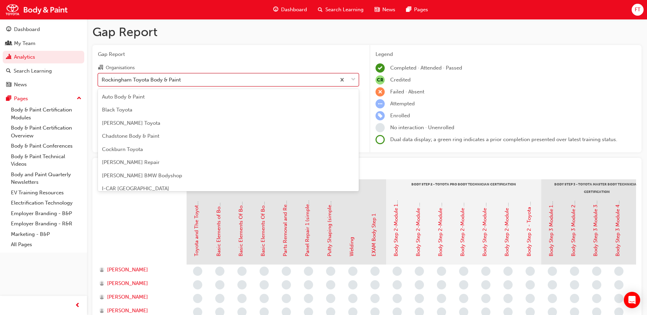
click at [152, 81] on div "Rockingham Toyota Body & Paint" at bounding box center [141, 80] width 79 height 8
click at [102, 81] on input "Organisations option Rockingham Toyota Body & Paint, selected. option Rockingha…" at bounding box center [102, 79] width 1 height 6
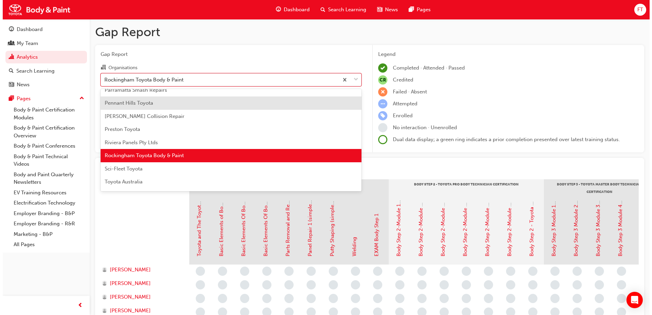
scroll to position [253, 0]
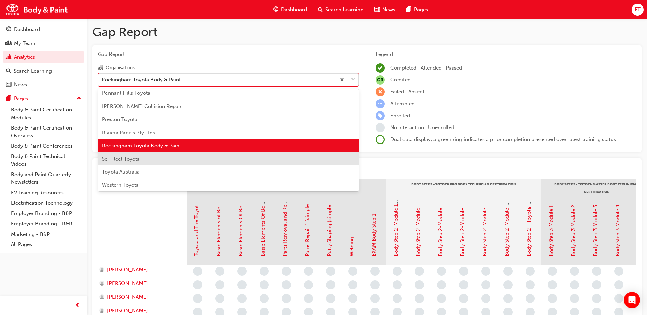
click at [127, 159] on span "Sci-Fleet Toyota" at bounding box center [121, 159] width 38 height 6
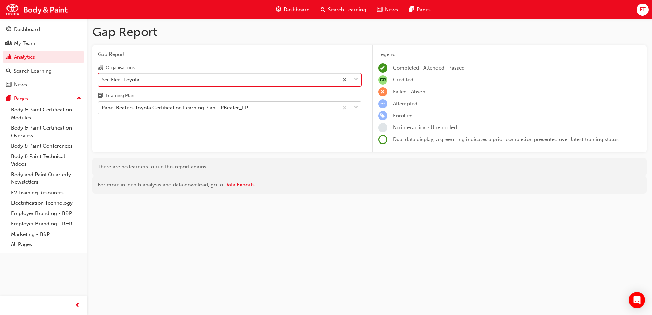
click at [161, 105] on div "Panel Beaters Toyota Certification Learning Plan - PBeater_LP" at bounding box center [175, 108] width 146 height 8
click at [102, 105] on input "Learning Plan Panel Beaters Toyota Certification Learning Plan - PBeater_LP" at bounding box center [102, 108] width 1 height 6
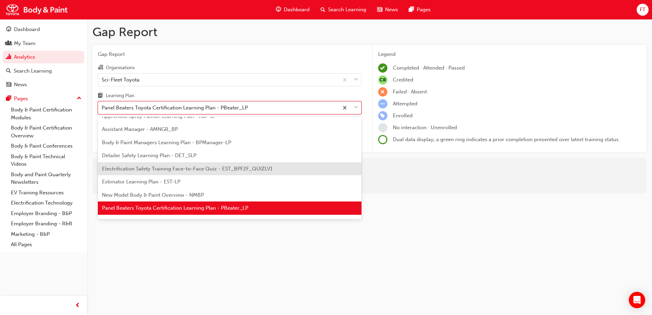
scroll to position [58, 0]
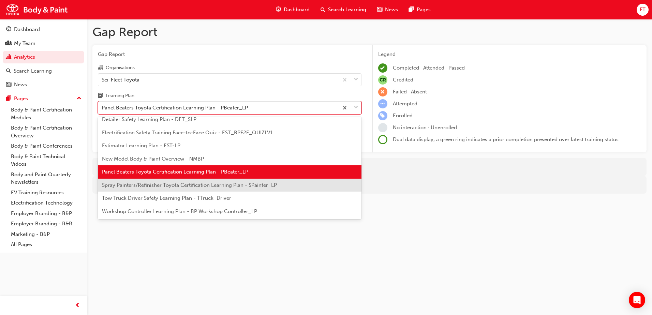
click at [130, 183] on span "Spray Painters/Refinisher Toyota Certification Learning Plan - SPainter_LP" at bounding box center [189, 185] width 175 height 6
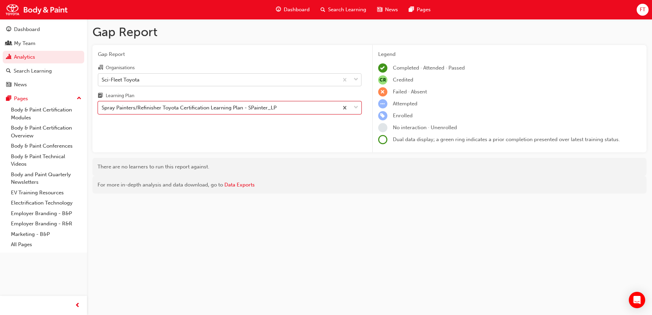
click at [146, 83] on div "Sci-Fleet Toyota" at bounding box center [218, 80] width 240 height 12
click at [102, 82] on input "Organisations Sci-Fleet Toyota" at bounding box center [102, 79] width 1 height 6
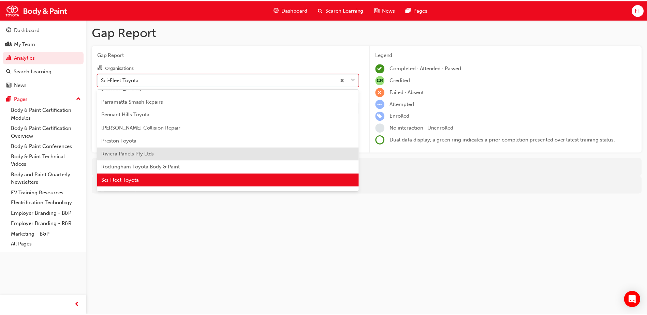
scroll to position [255, 0]
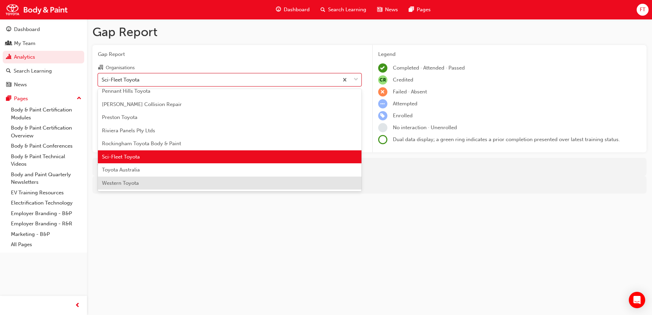
click at [131, 179] on div "Western Toyota" at bounding box center [230, 183] width 264 height 13
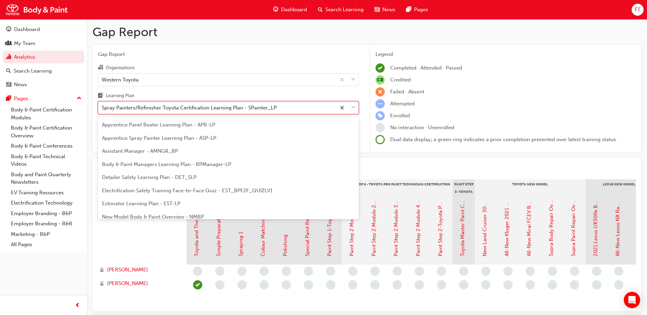
click at [153, 108] on div "Spray Painters/Refinisher Toyota Certification Learning Plan - SPainter_LP" at bounding box center [189, 108] width 175 height 8
click at [102, 108] on input "Learning Plan option Spray Painters/Refinisher Toyota Certification Learning Pl…" at bounding box center [102, 108] width 1 height 6
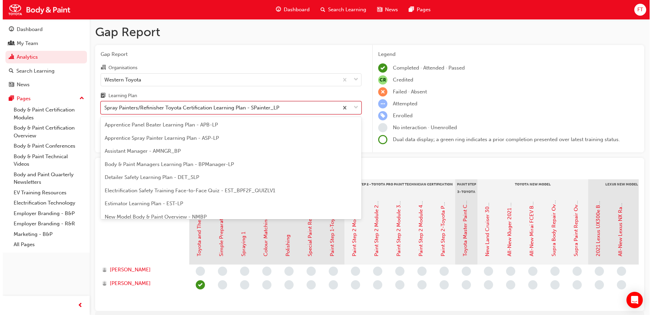
scroll to position [35, 0]
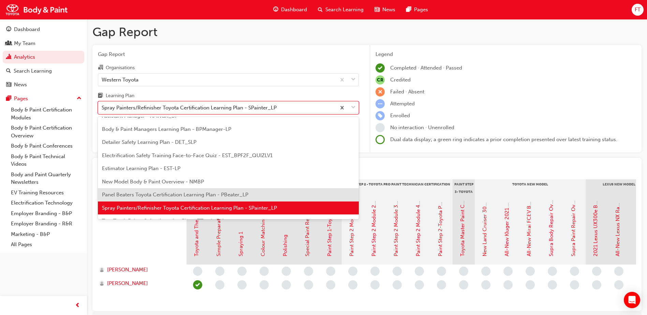
click at [128, 196] on span "Panel Beaters Toyota Certification Learning Plan - PBeater_LP" at bounding box center [175, 195] width 146 height 6
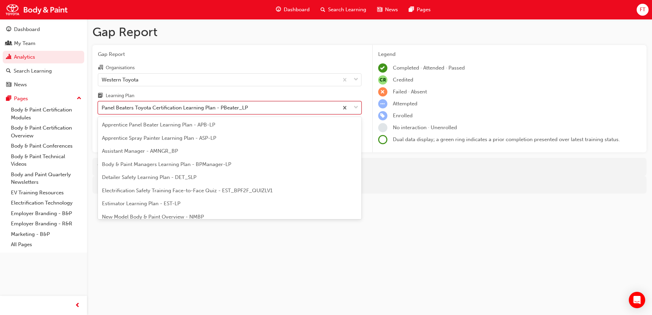
click at [185, 109] on div "Panel Beaters Toyota Certification Learning Plan - PBeater_LP" at bounding box center [175, 108] width 146 height 8
click at [102, 109] on input "Learning Plan option Panel Beaters Toyota Certification Learning Plan - PBeater…" at bounding box center [102, 108] width 1 height 6
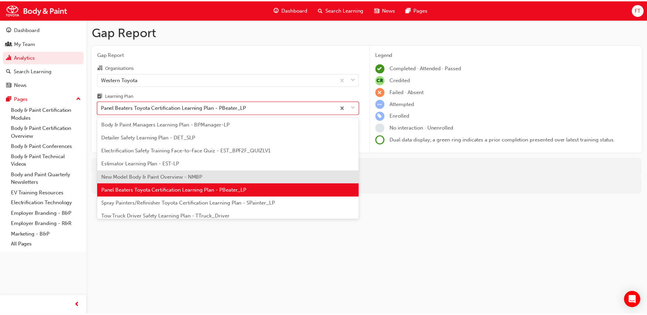
scroll to position [56, 0]
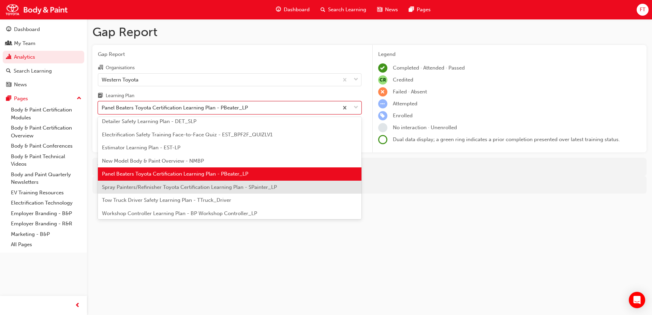
click at [144, 189] on span "Spray Painters/Refinisher Toyota Certification Learning Plan - SPainter_LP" at bounding box center [189, 187] width 175 height 6
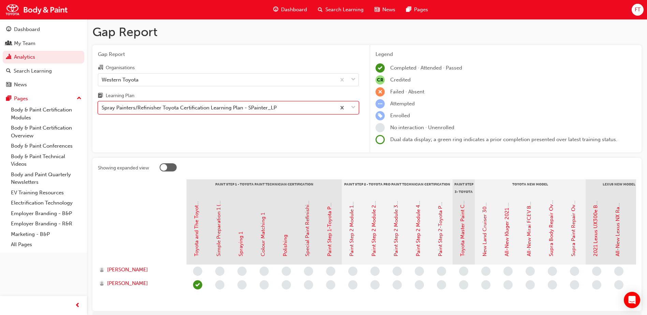
scroll to position [47, 0]
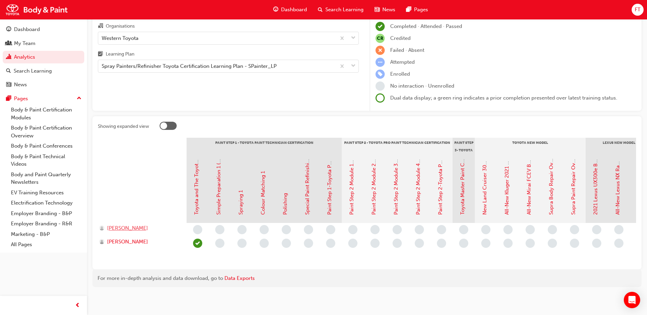
click at [136, 224] on span "[PERSON_NAME]" at bounding box center [127, 228] width 41 height 8
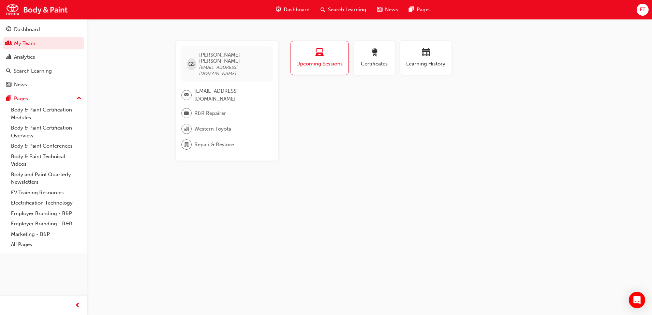
click at [216, 191] on div "[PERSON_NAME] Shemon [EMAIL_ADDRESS][DOMAIN_NAME] [EMAIL_ADDRESS][DOMAIN_NAME] …" at bounding box center [326, 157] width 652 height 315
click at [34, 55] on div "Analytics" at bounding box center [24, 57] width 21 height 8
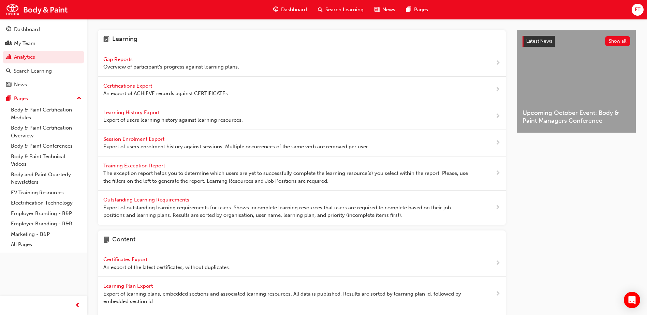
click at [127, 59] on span "Gap Reports" at bounding box center [118, 59] width 31 height 6
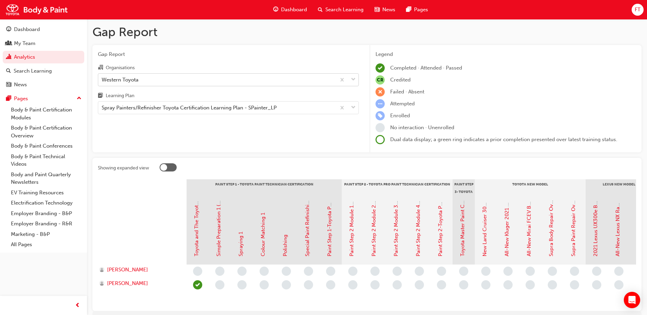
click at [140, 81] on div "Western Toyota" at bounding box center [217, 80] width 238 height 12
click at [102, 81] on input "Organisations Western Toyota" at bounding box center [102, 79] width 1 height 6
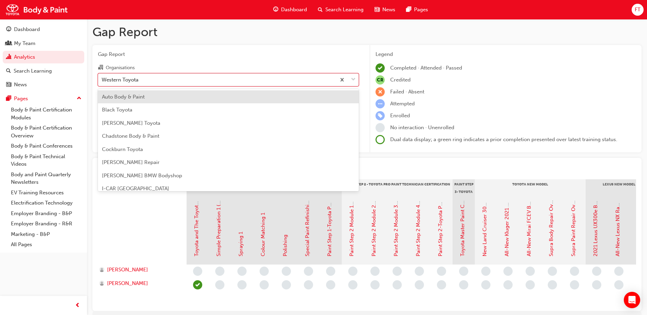
click at [136, 97] on span "Auto Body & Paint" at bounding box center [123, 97] width 43 height 6
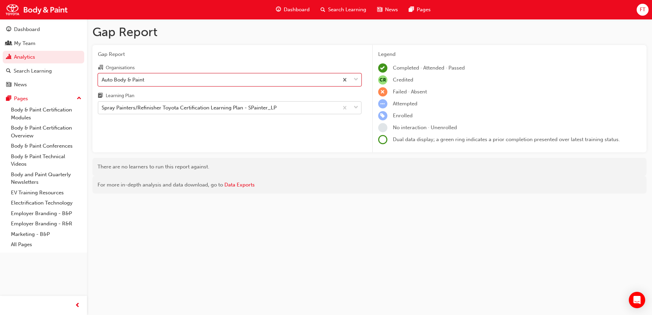
click at [143, 109] on div "Spray Painters/Refinisher Toyota Certification Learning Plan - SPainter_LP" at bounding box center [189, 108] width 175 height 8
click at [102, 109] on input "Learning Plan Spray Painters/Refinisher Toyota Certification Learning Plan - SP…" at bounding box center [102, 108] width 1 height 6
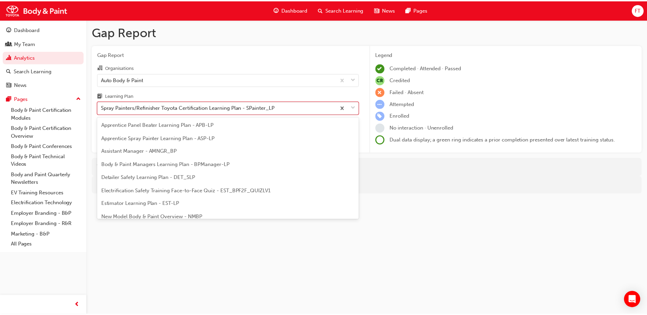
scroll to position [35, 0]
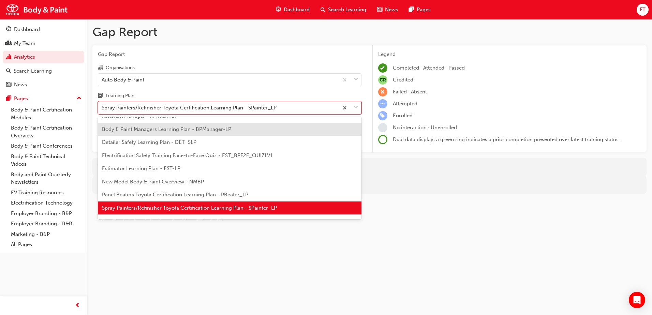
click at [140, 126] on span "Body & Paint Managers Learning Plan - BPManager-LP" at bounding box center [166, 129] width 129 height 6
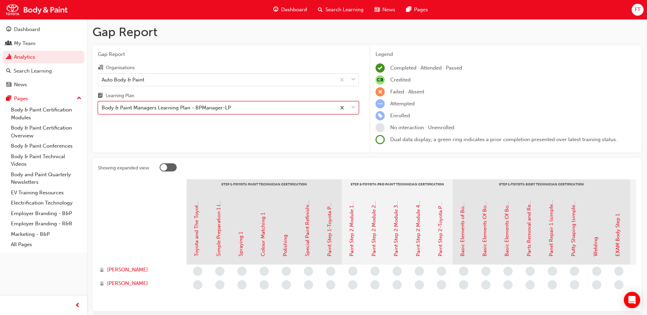
click at [144, 108] on div "Body & Paint Managers Learning Plan - BPManager-LP" at bounding box center [166, 108] width 129 height 8
click at [102, 108] on input "Learning Plan option Body & Paint Managers Learning Plan - BPManager-LP, select…" at bounding box center [102, 108] width 1 height 6
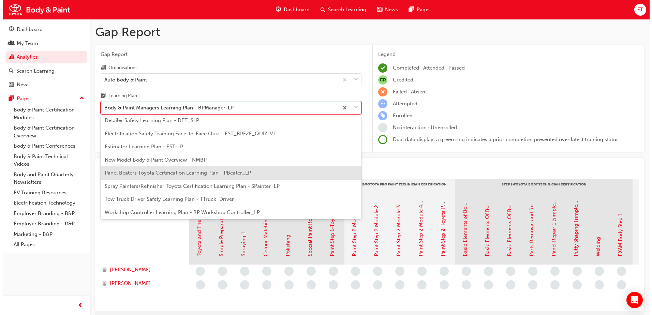
scroll to position [58, 0]
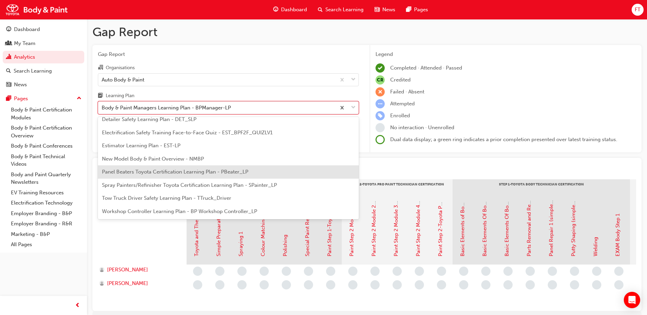
click at [133, 174] on span "Panel Beaters Toyota Certification Learning Plan - PBeater_LP" at bounding box center [175, 172] width 146 height 6
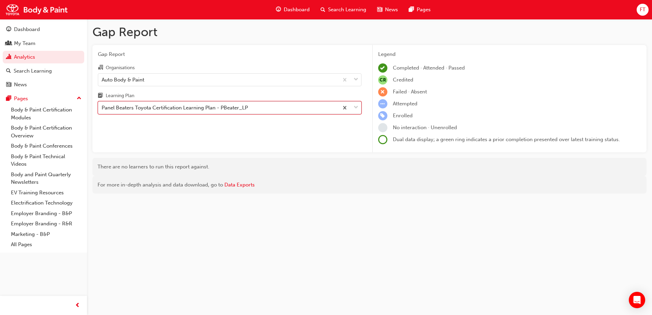
click at [146, 109] on div "Panel Beaters Toyota Certification Learning Plan - PBeater_LP" at bounding box center [175, 108] width 146 height 8
click at [102, 109] on input "Learning Plan option Panel Beaters Toyota Certification Learning Plan - PBeater…" at bounding box center [102, 108] width 1 height 6
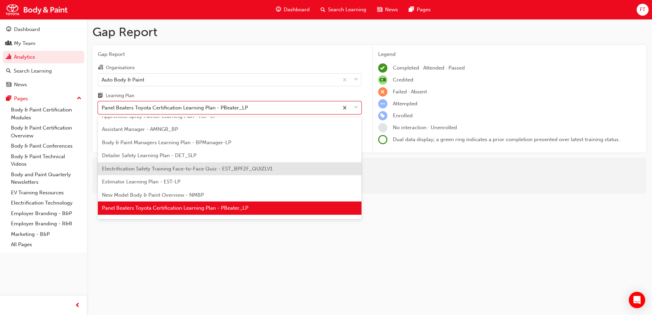
scroll to position [58, 0]
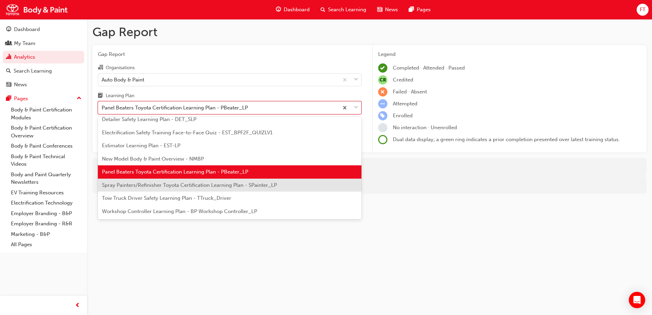
click at [128, 181] on div "Spray Painters/Refinisher Toyota Certification Learning Plan - SPainter_LP" at bounding box center [230, 185] width 264 height 13
